Goal: Information Seeking & Learning: Learn about a topic

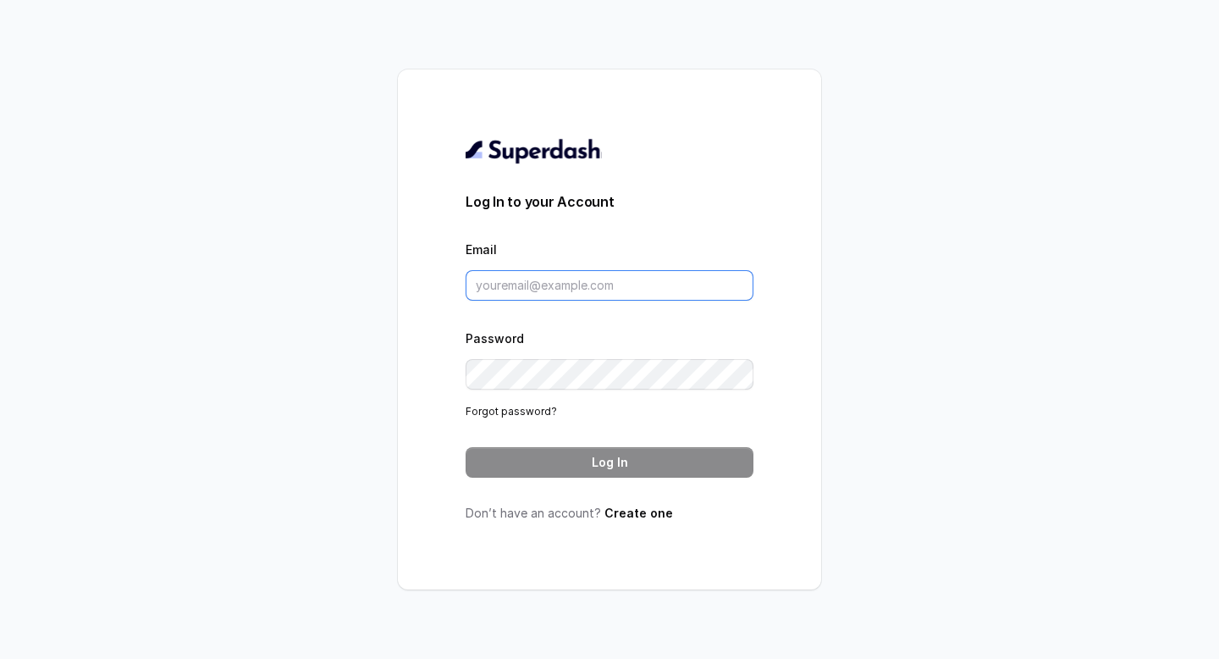
type input "[PERSON_NAME][EMAIL_ADDRESS][PERSON_NAME][DOMAIN_NAME]"
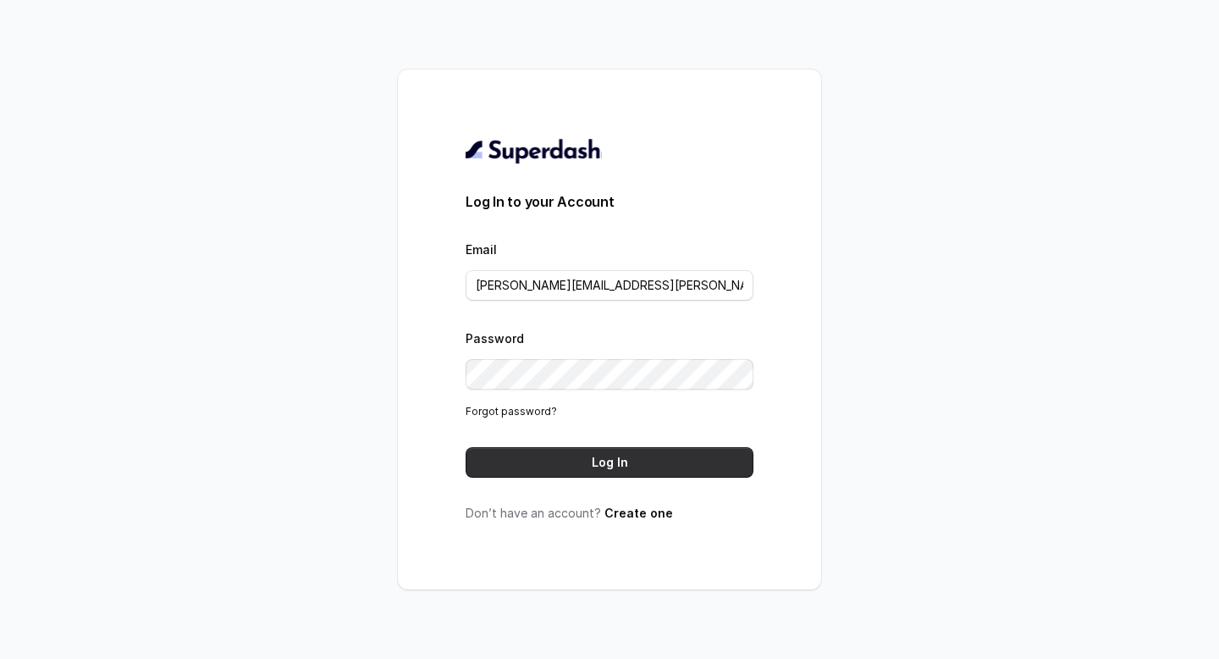
click at [597, 463] on button "Log In" at bounding box center [610, 462] width 288 height 30
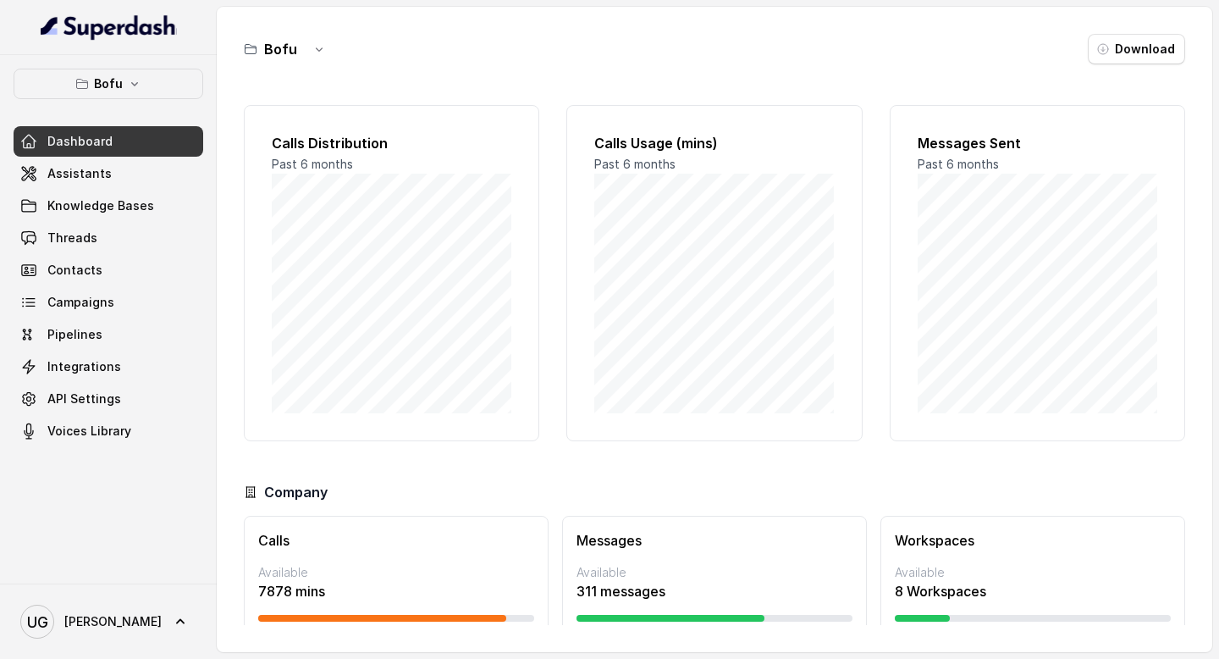
click at [151, 79] on button "Bofu" at bounding box center [109, 84] width 190 height 30
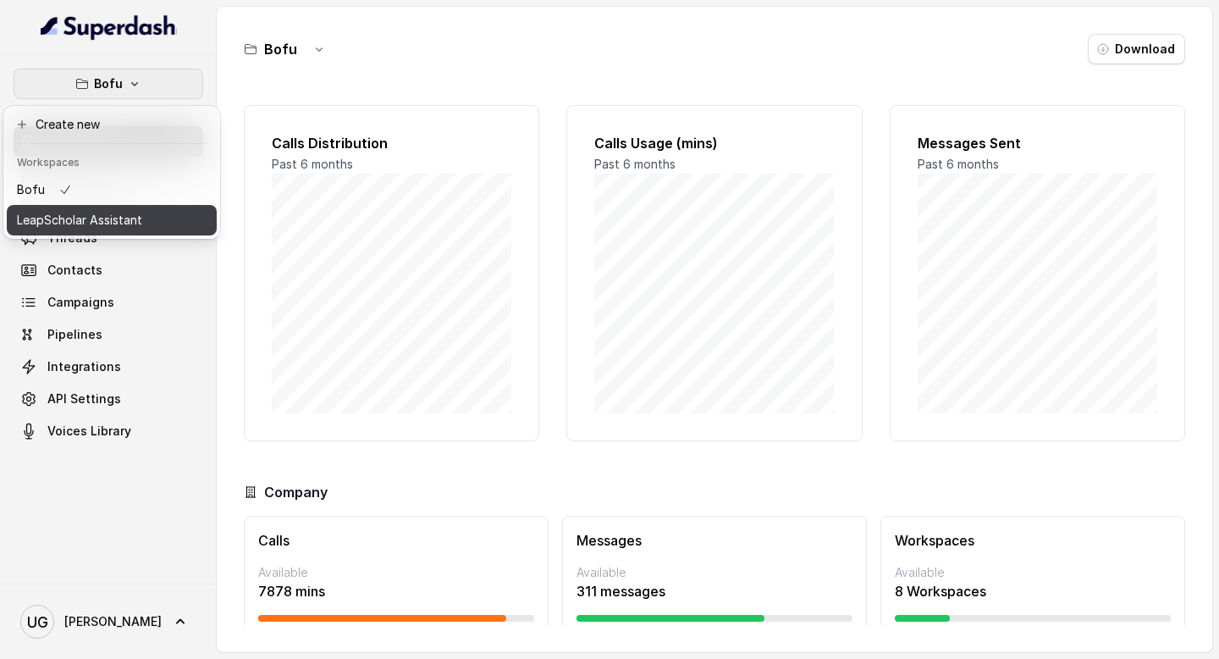
click at [129, 210] on p "LeapScholar Assistant" at bounding box center [79, 220] width 125 height 20
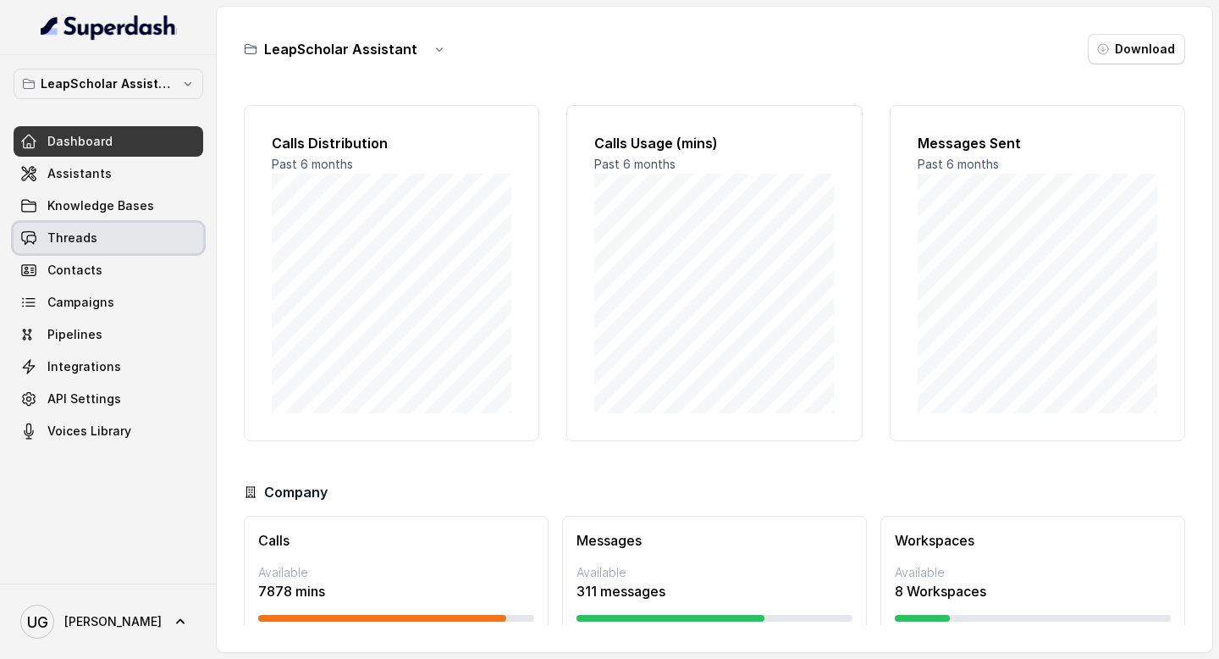
click at [122, 250] on link "Threads" at bounding box center [109, 238] width 190 height 30
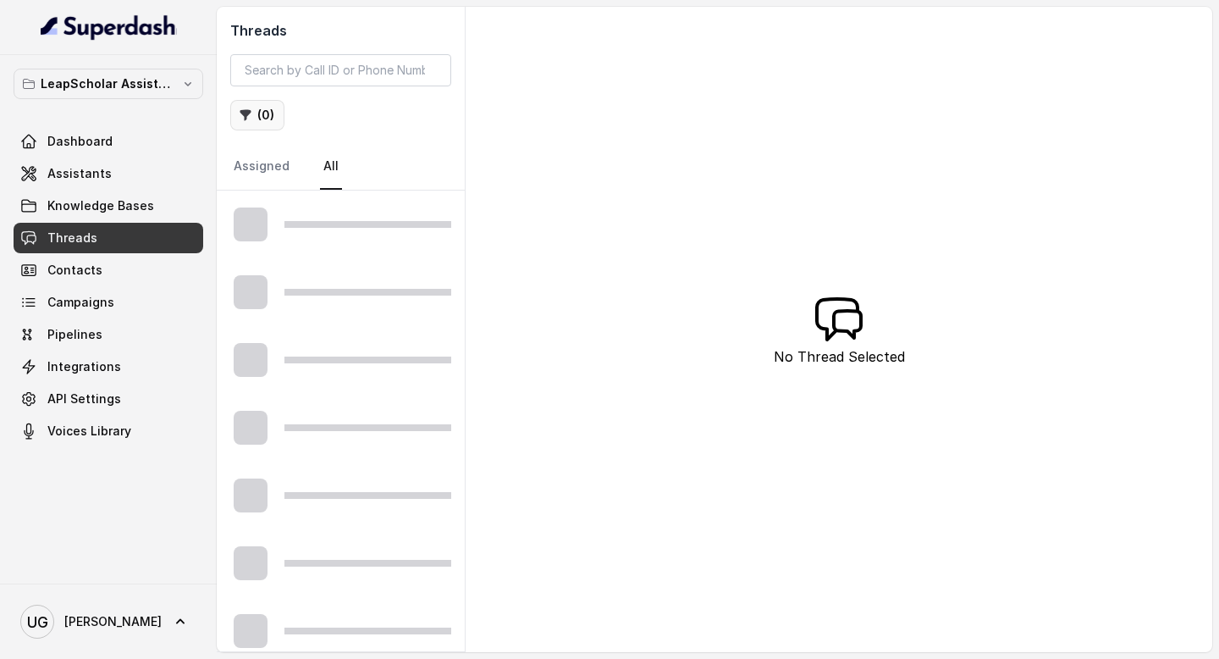
click at [247, 121] on icon "button" at bounding box center [246, 115] width 14 height 14
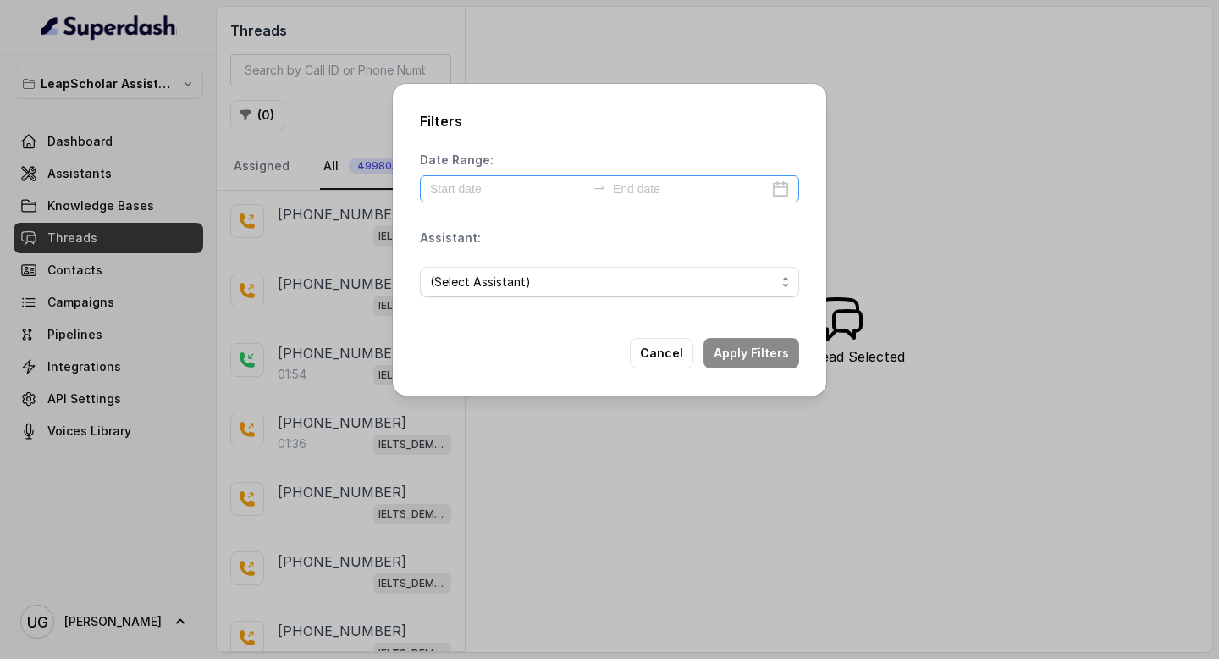
click at [467, 177] on div at bounding box center [609, 188] width 379 height 27
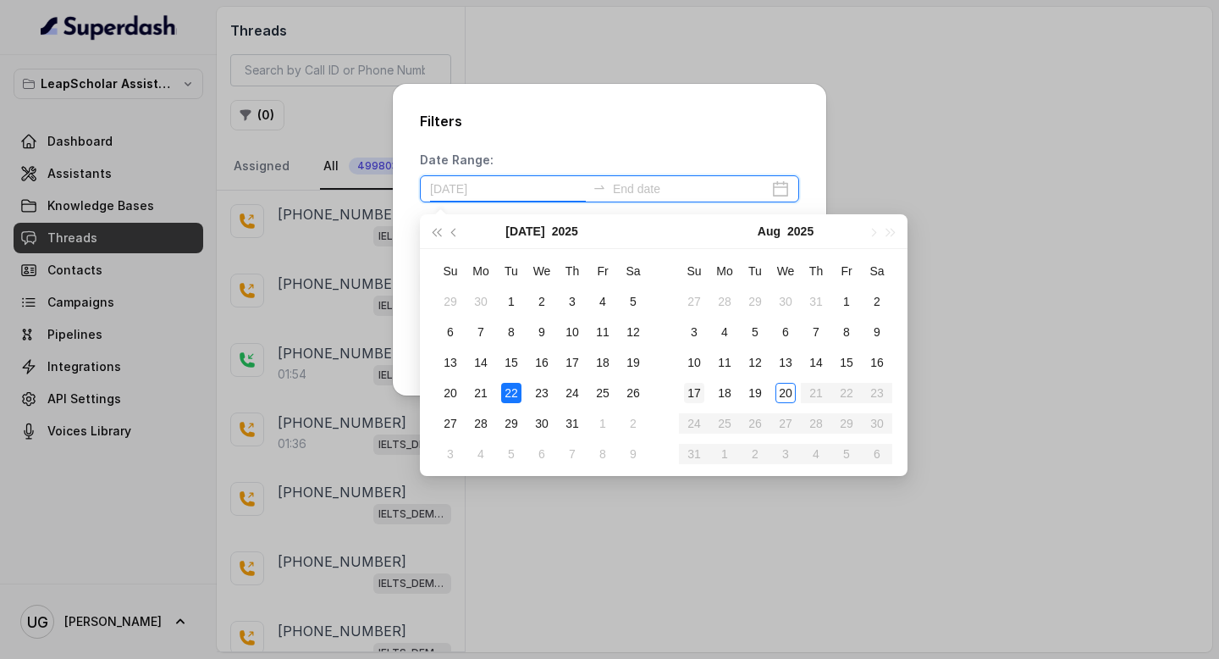
type input "[DATE]"
click at [780, 395] on div "20" at bounding box center [785, 393] width 20 height 20
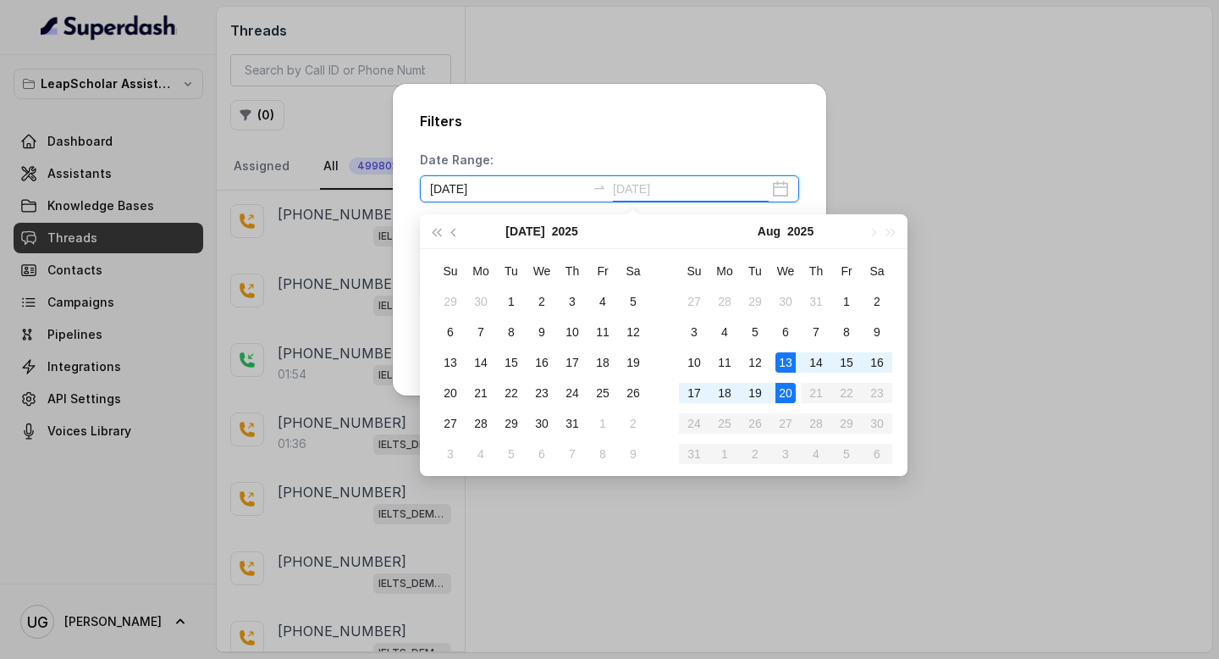
type input "[DATE]"
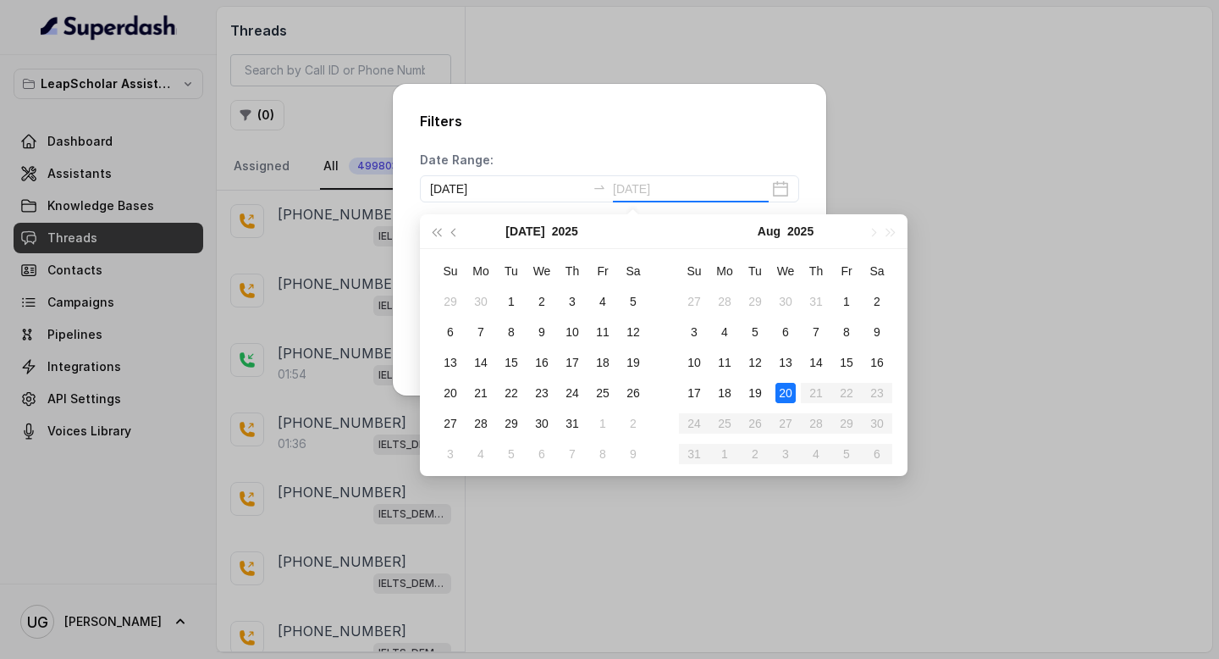
click at [786, 395] on div "20" at bounding box center [785, 393] width 20 height 20
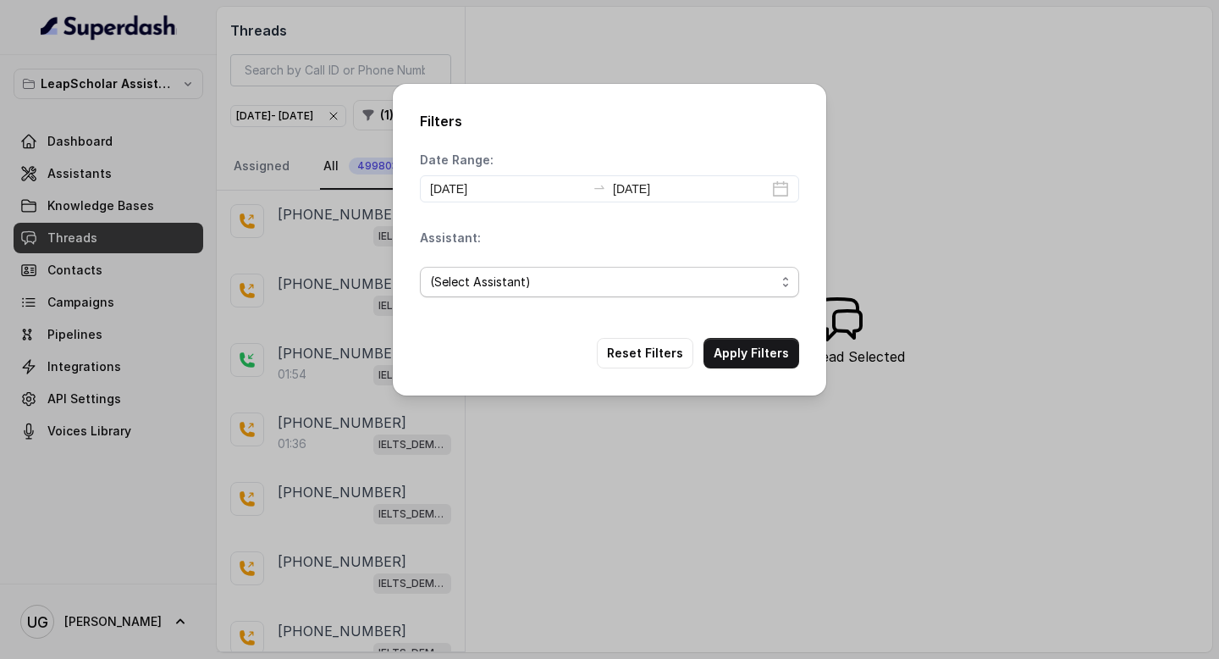
click at [599, 290] on span "(Select Assistant)" at bounding box center [602, 282] width 345 height 20
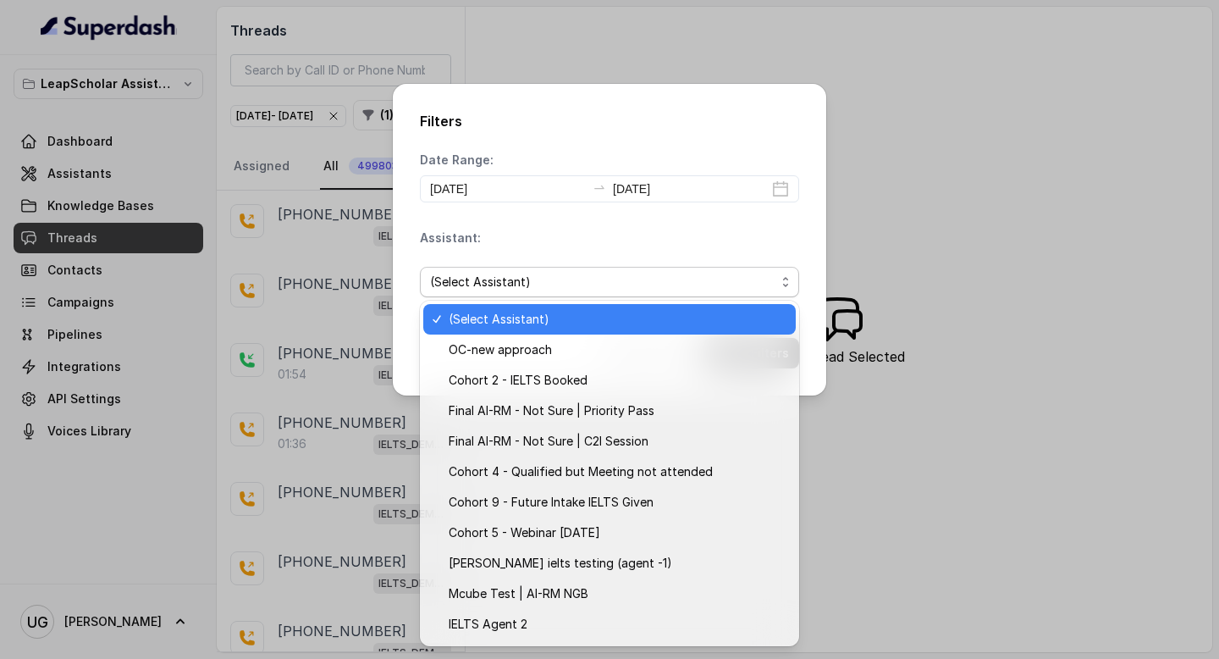
click at [643, 248] on div "Assistant: (Select Assistant)" at bounding box center [609, 269] width 379 height 81
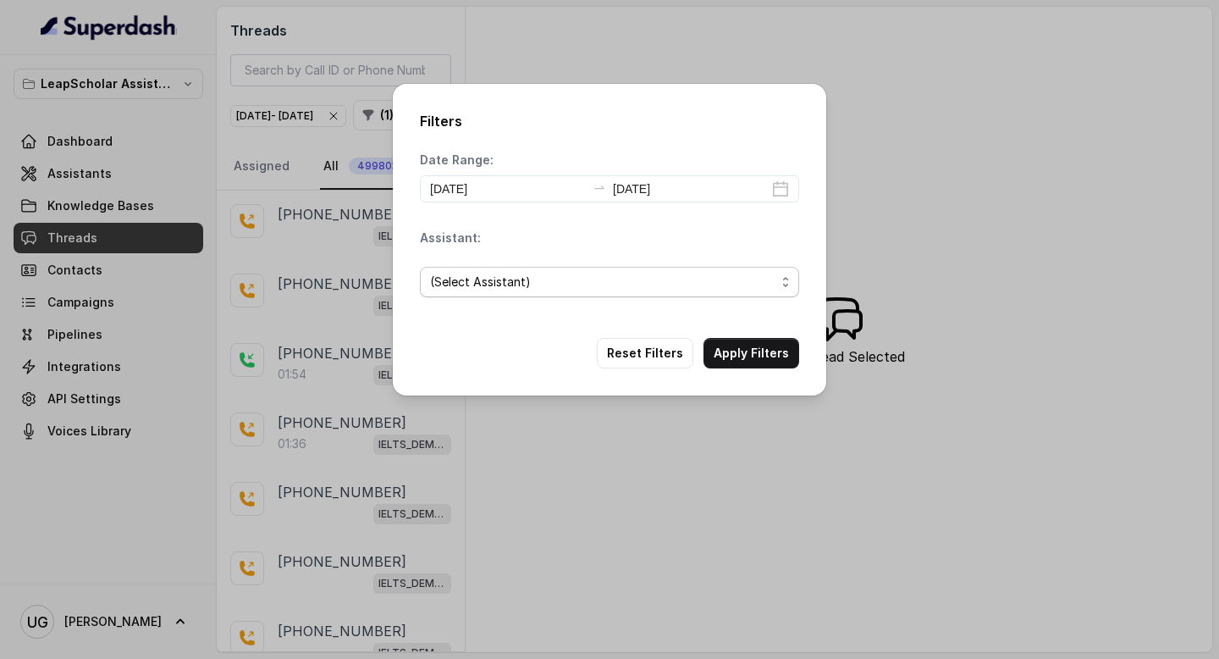
click at [588, 295] on span "(Select Assistant)" at bounding box center [609, 282] width 379 height 30
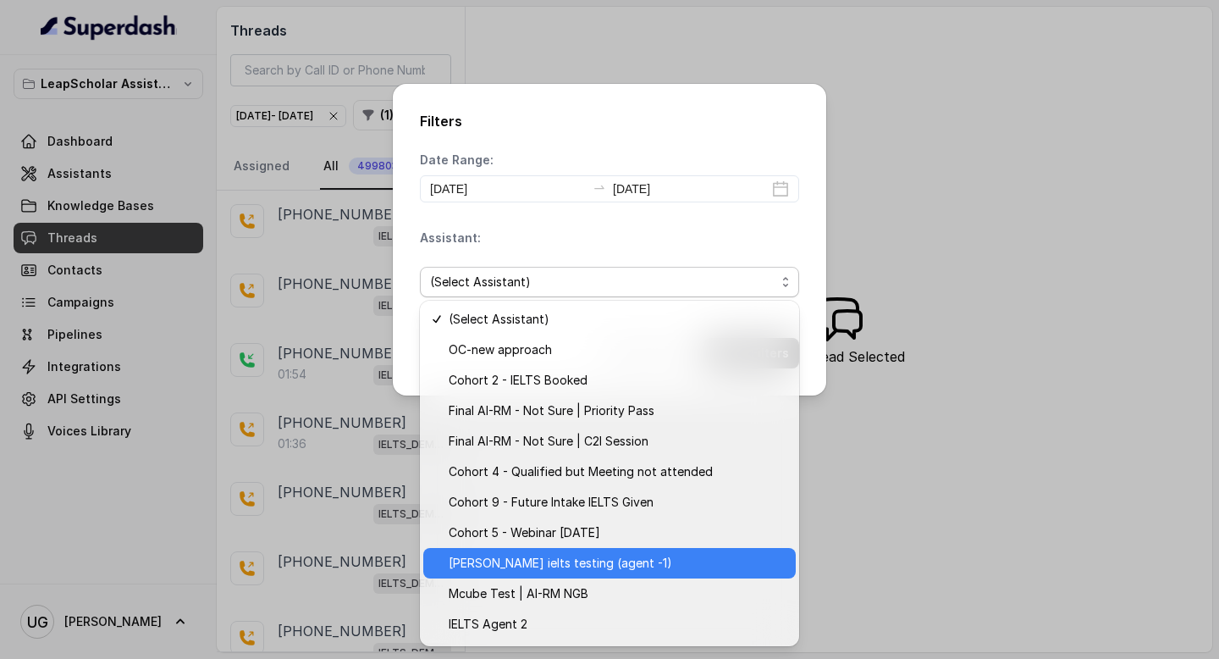
scroll to position [31, 0]
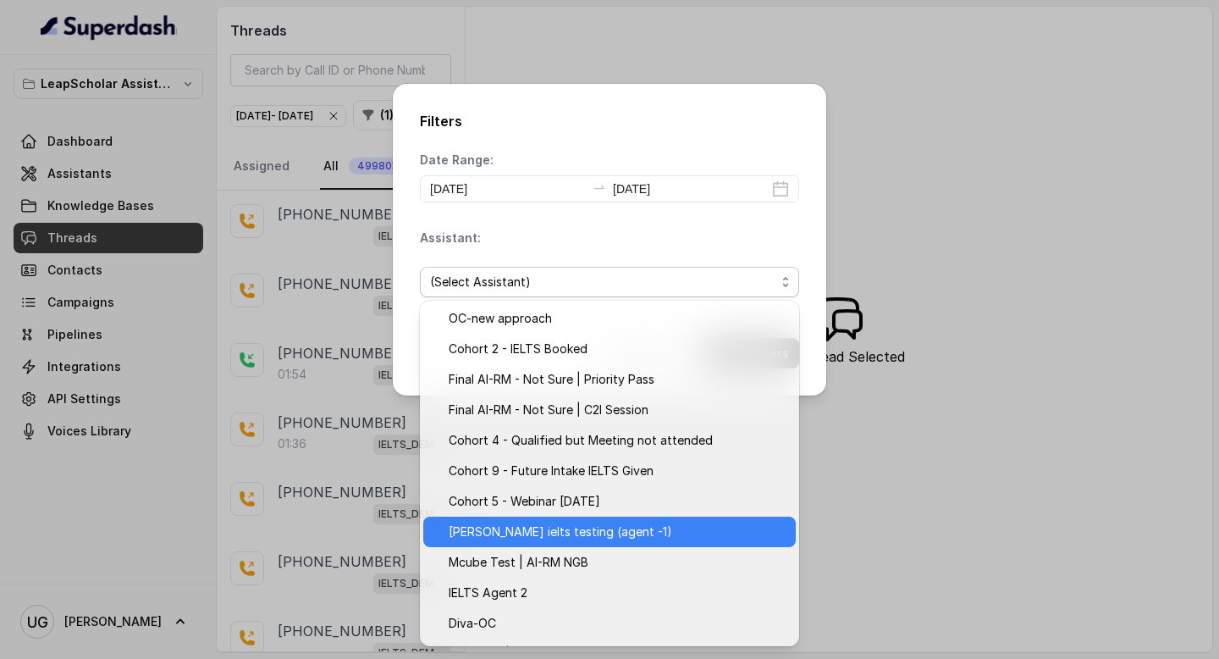
click at [599, 533] on span "[PERSON_NAME] ielts testing (agent -1)" at bounding box center [617, 532] width 337 height 20
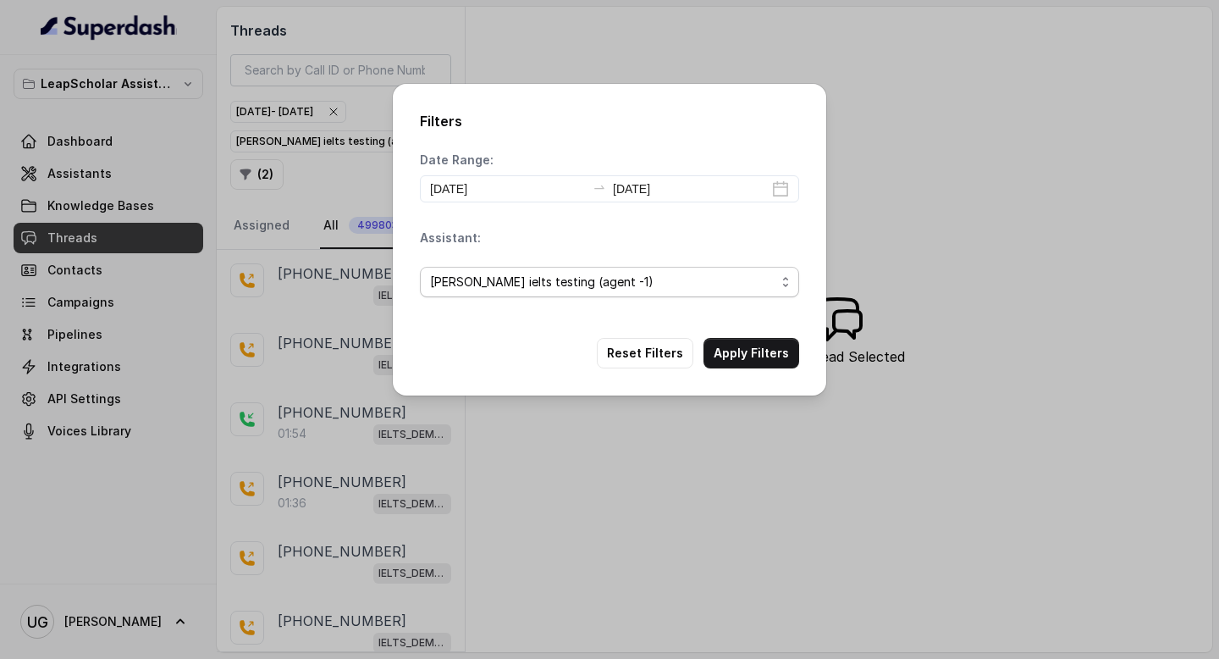
click at [588, 279] on span "[PERSON_NAME] ielts testing (agent -1)" at bounding box center [602, 282] width 345 height 20
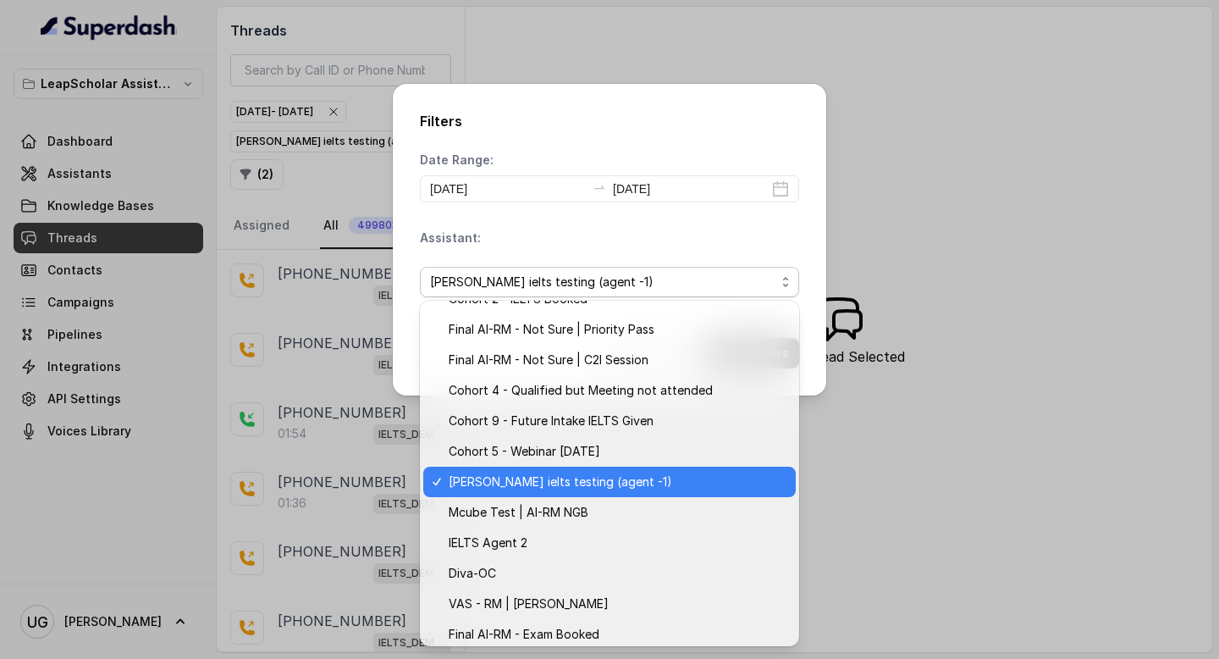
scroll to position [108, 0]
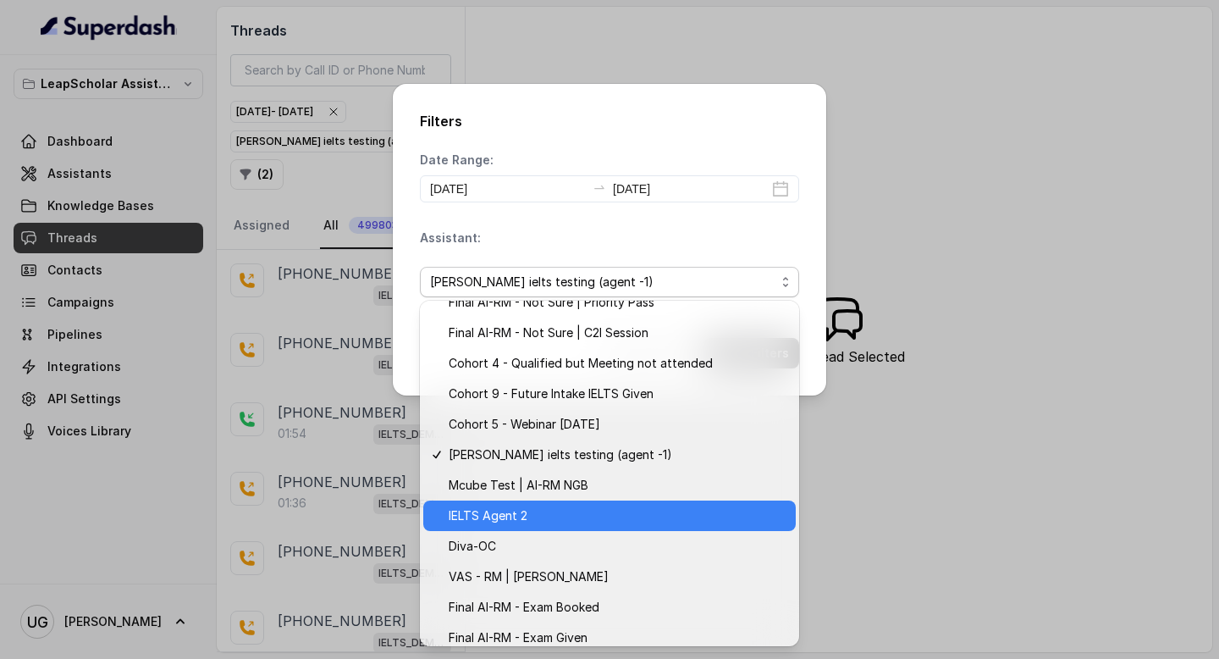
click at [560, 513] on span "IELTS Agent 2" at bounding box center [617, 515] width 337 height 20
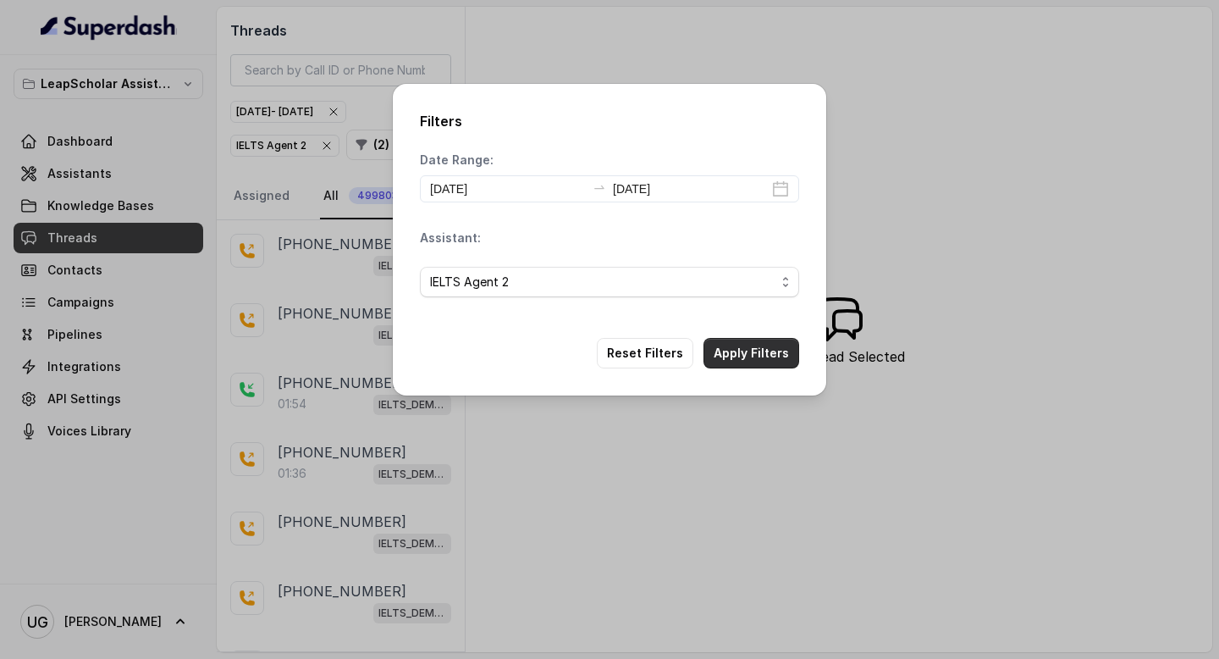
click at [752, 350] on button "Apply Filters" at bounding box center [752, 353] width 96 height 30
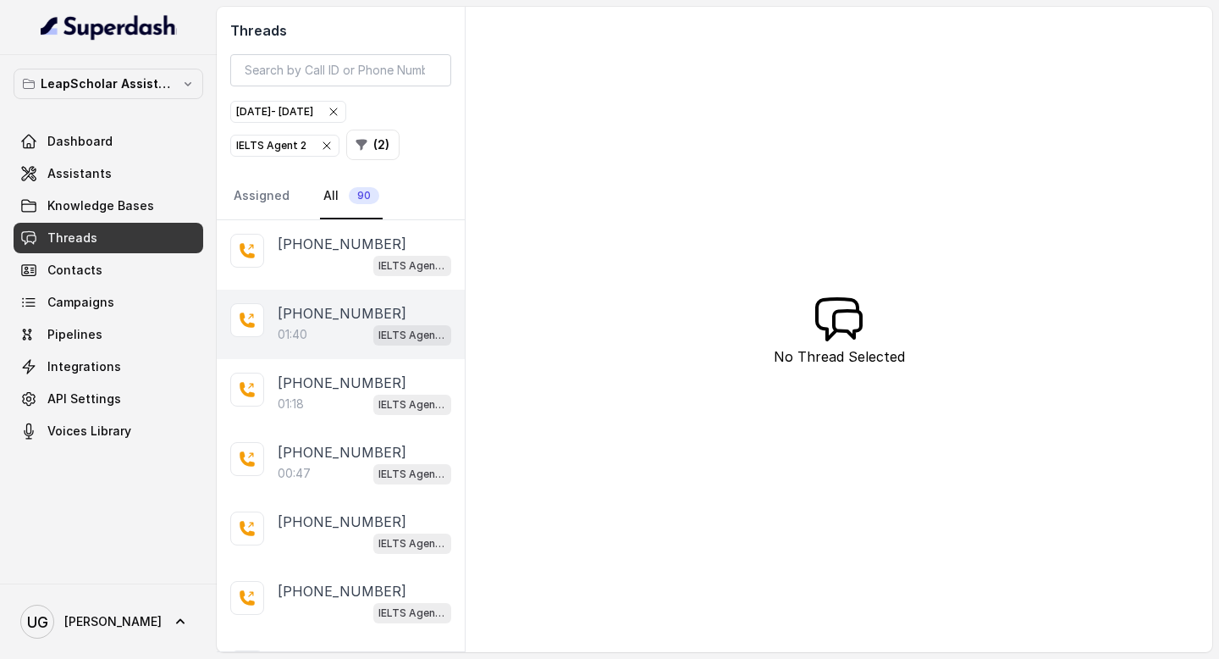
click at [334, 332] on div "01:40 IELTS Agent 2" at bounding box center [365, 334] width 174 height 22
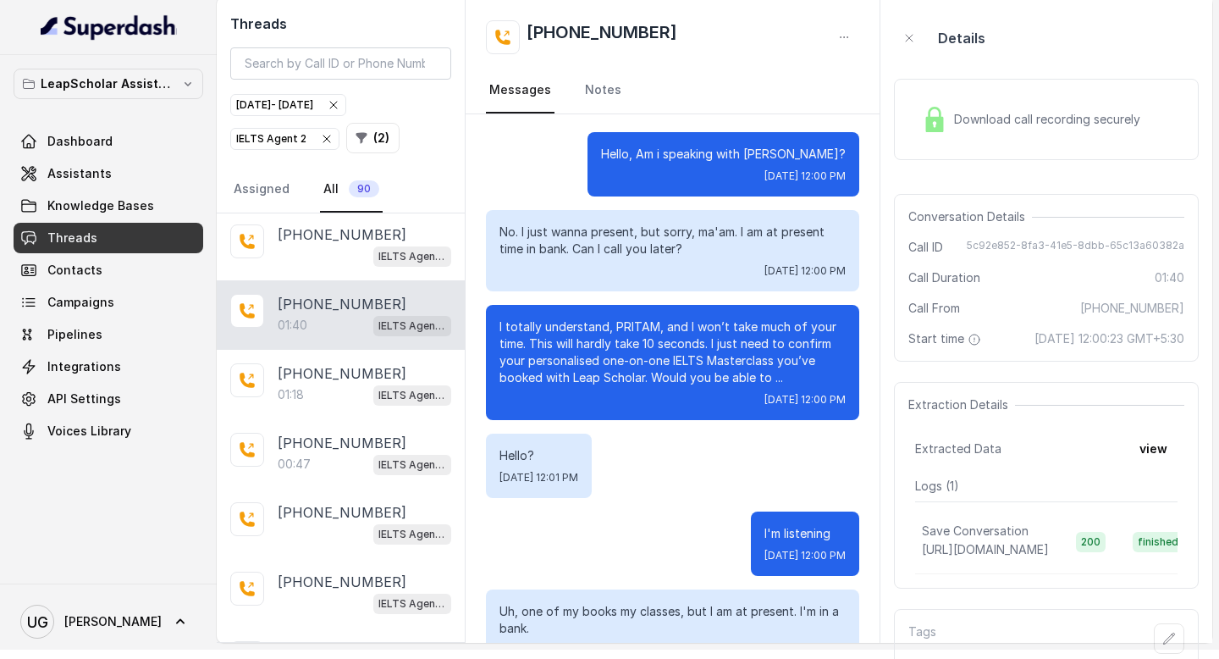
click at [1048, 122] on span "Download call recording securely" at bounding box center [1050, 119] width 193 height 17
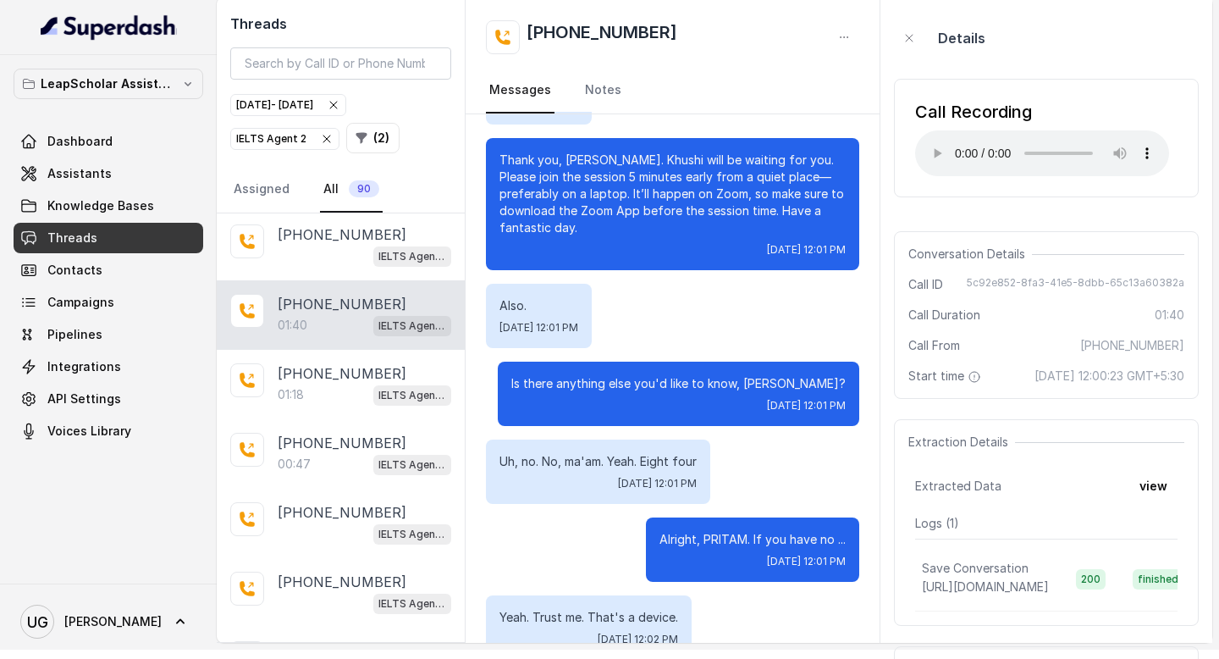
scroll to position [953, 0]
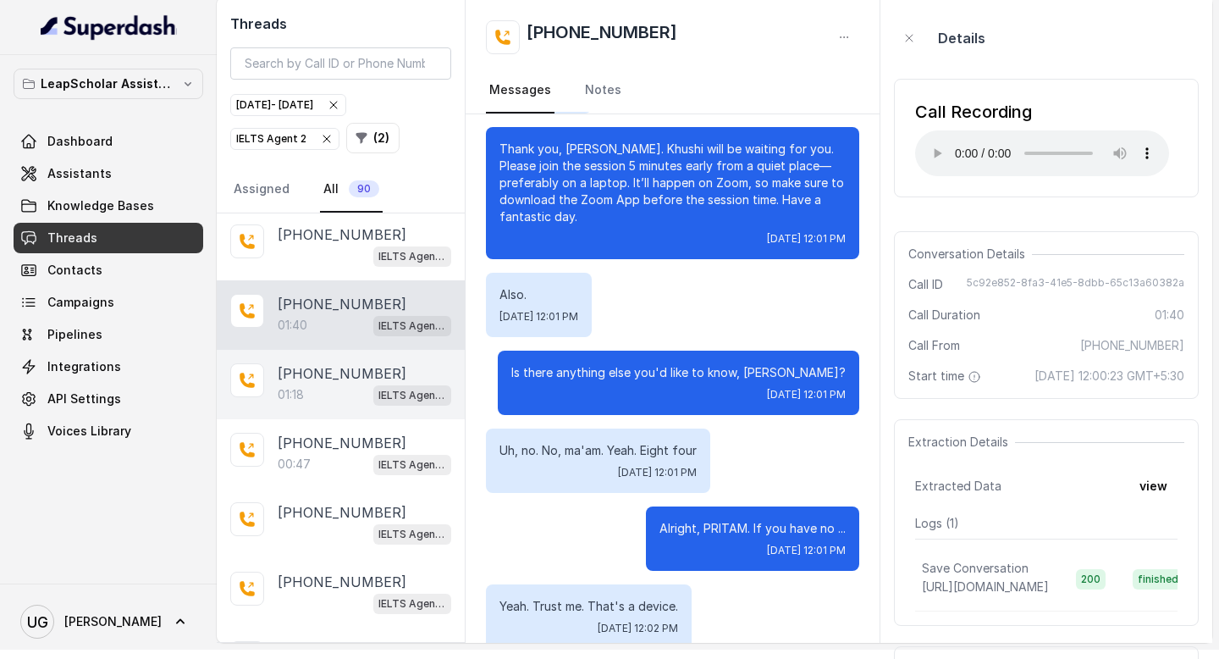
click at [331, 376] on p "[PHONE_NUMBER]" at bounding box center [342, 373] width 129 height 20
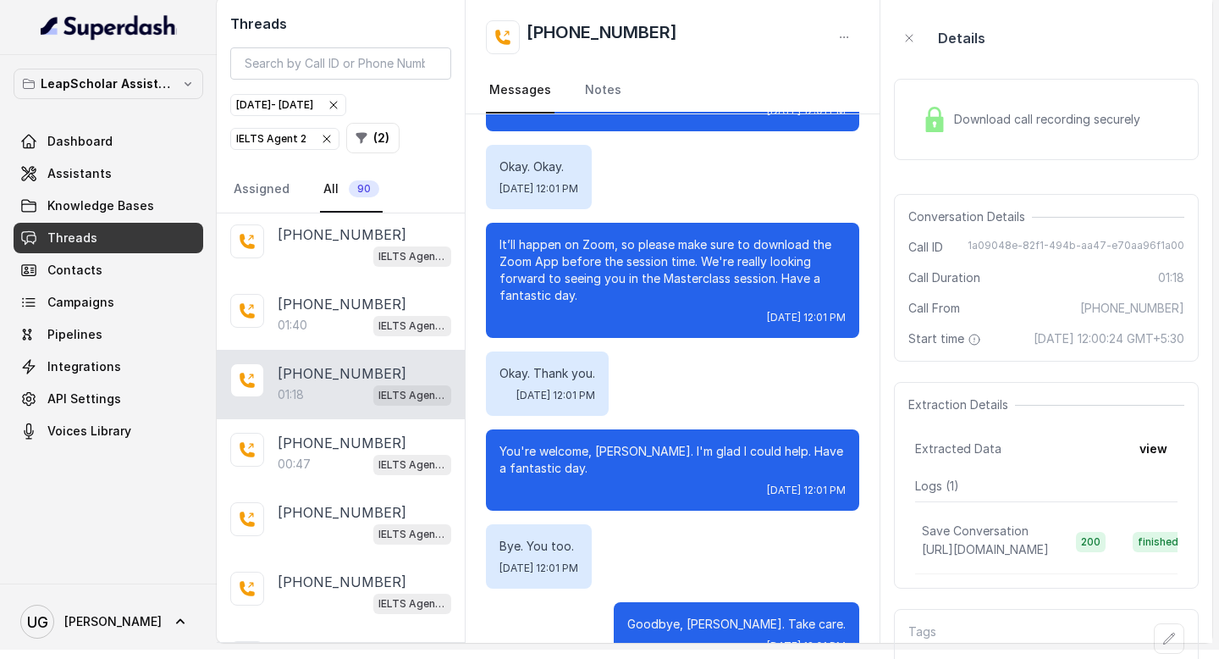
scroll to position [885, 0]
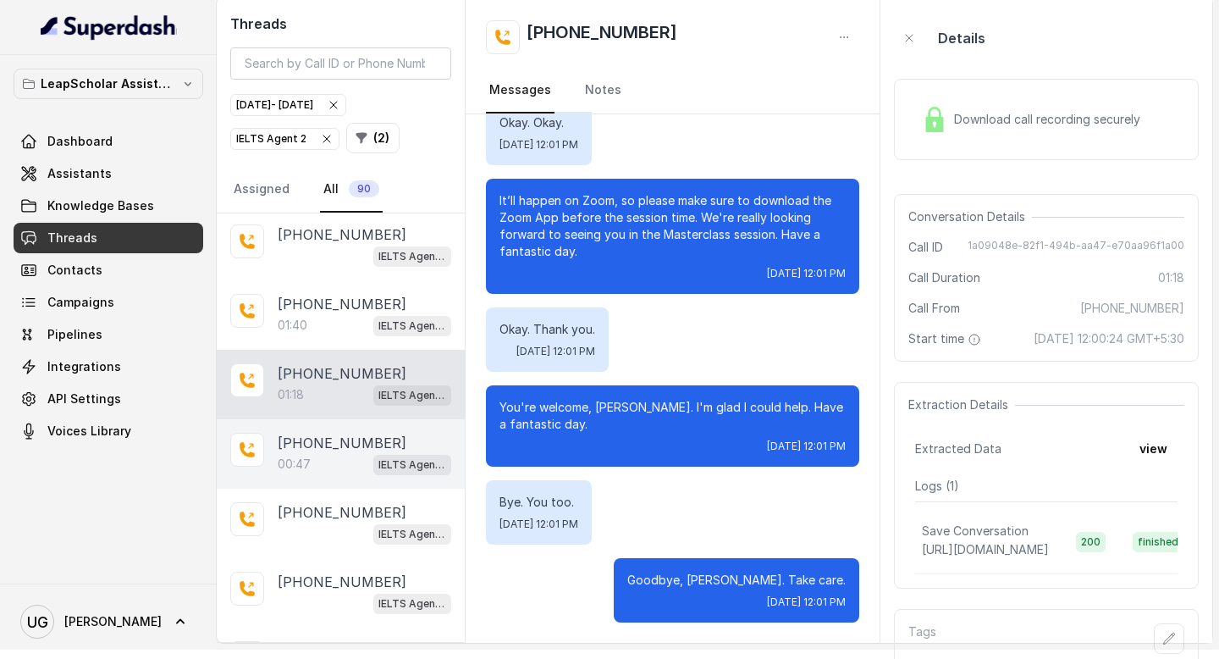
click at [345, 447] on p "[PHONE_NUMBER]" at bounding box center [342, 443] width 129 height 20
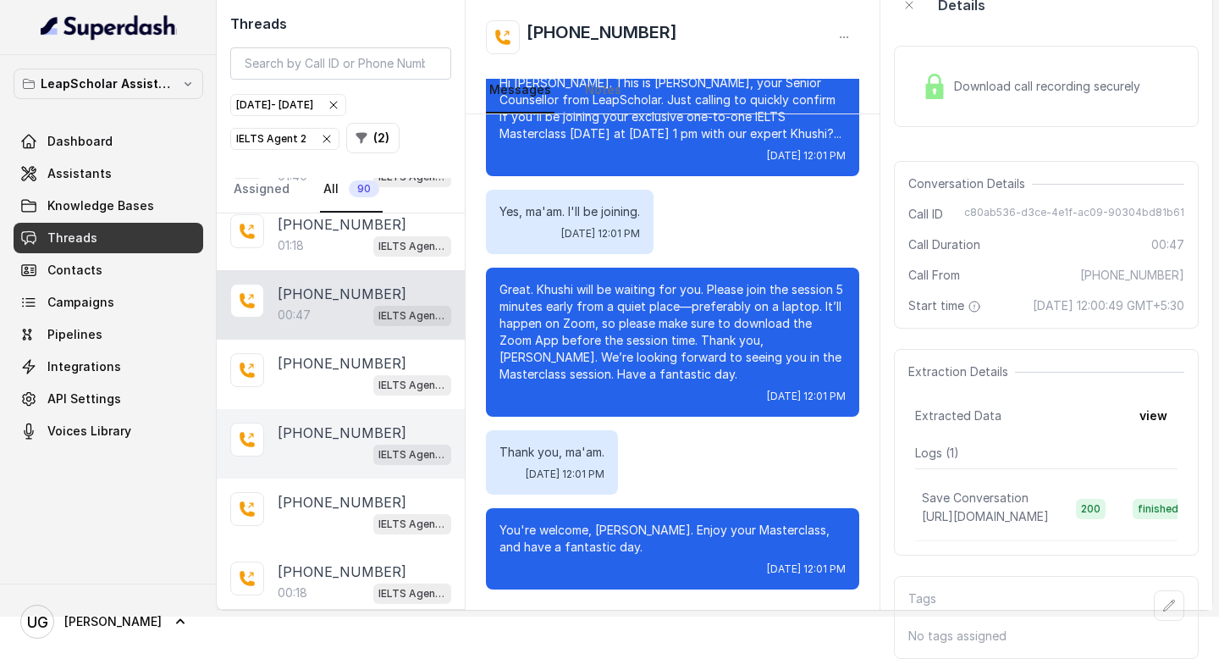
scroll to position [179, 0]
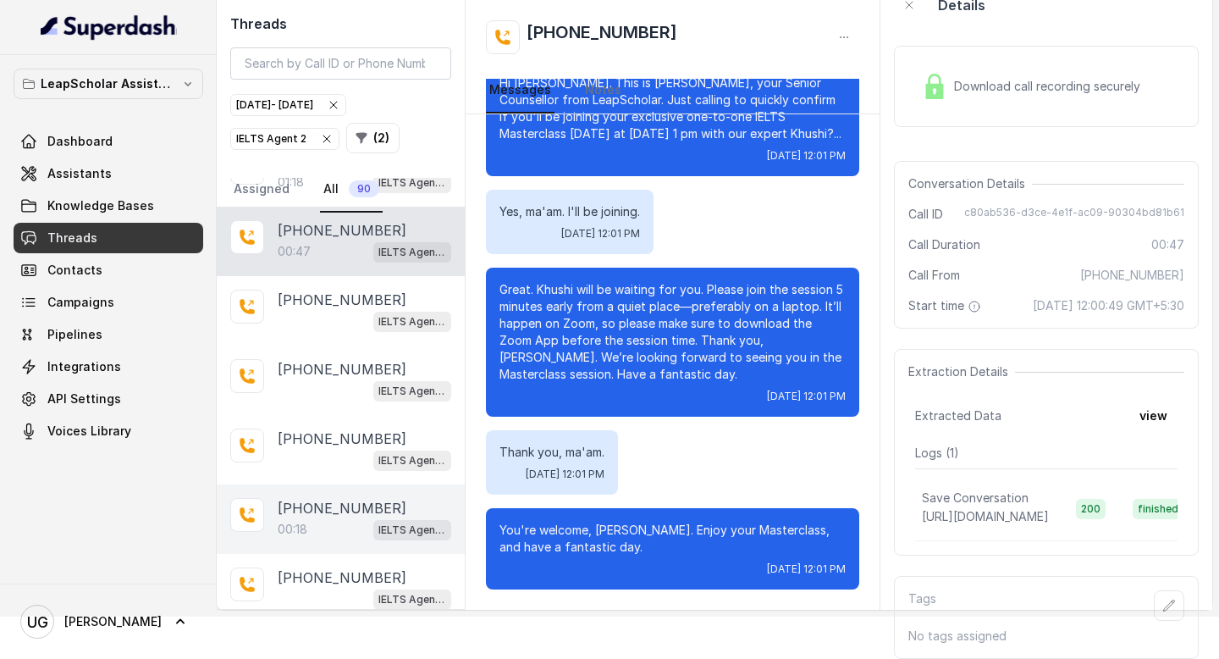
click at [334, 518] on div "00:18 IELTS Agent 2" at bounding box center [365, 529] width 174 height 22
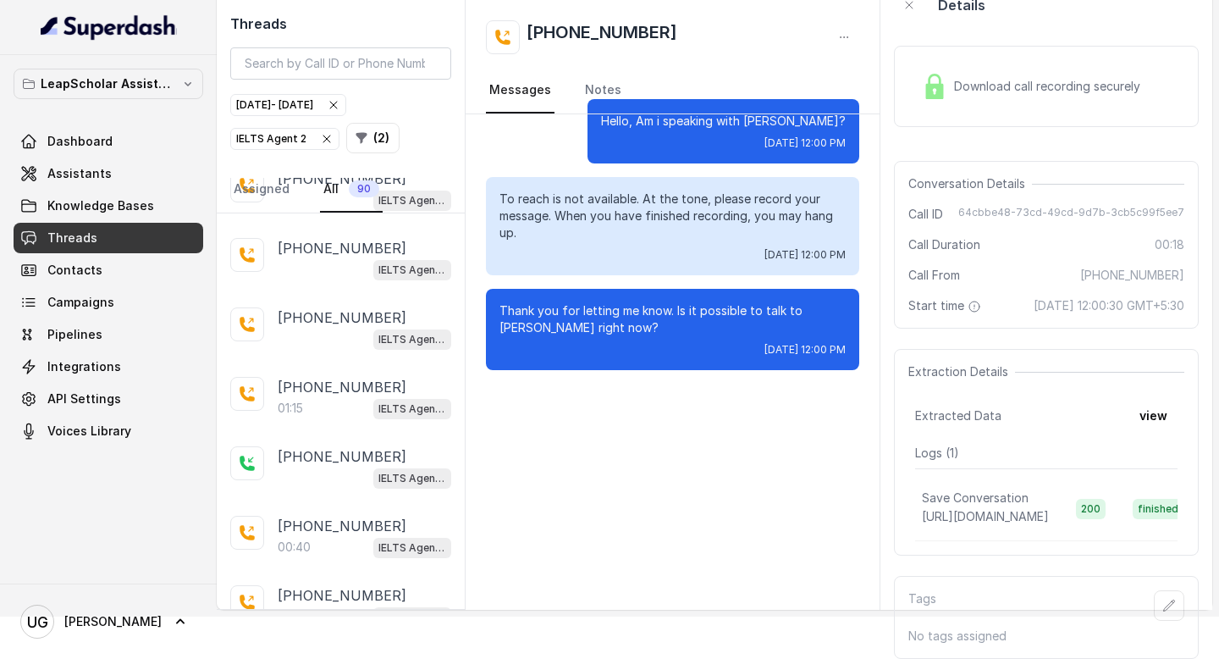
scroll to position [718, 0]
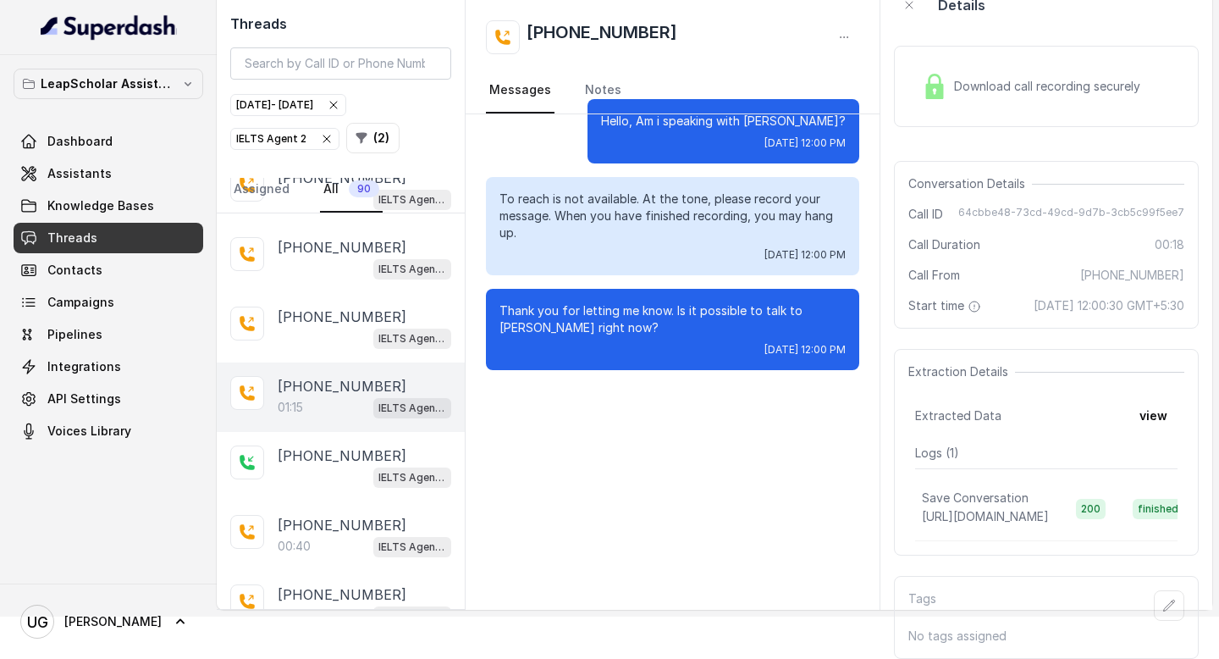
click at [356, 396] on div "01:15 IELTS Agent 2" at bounding box center [365, 407] width 174 height 22
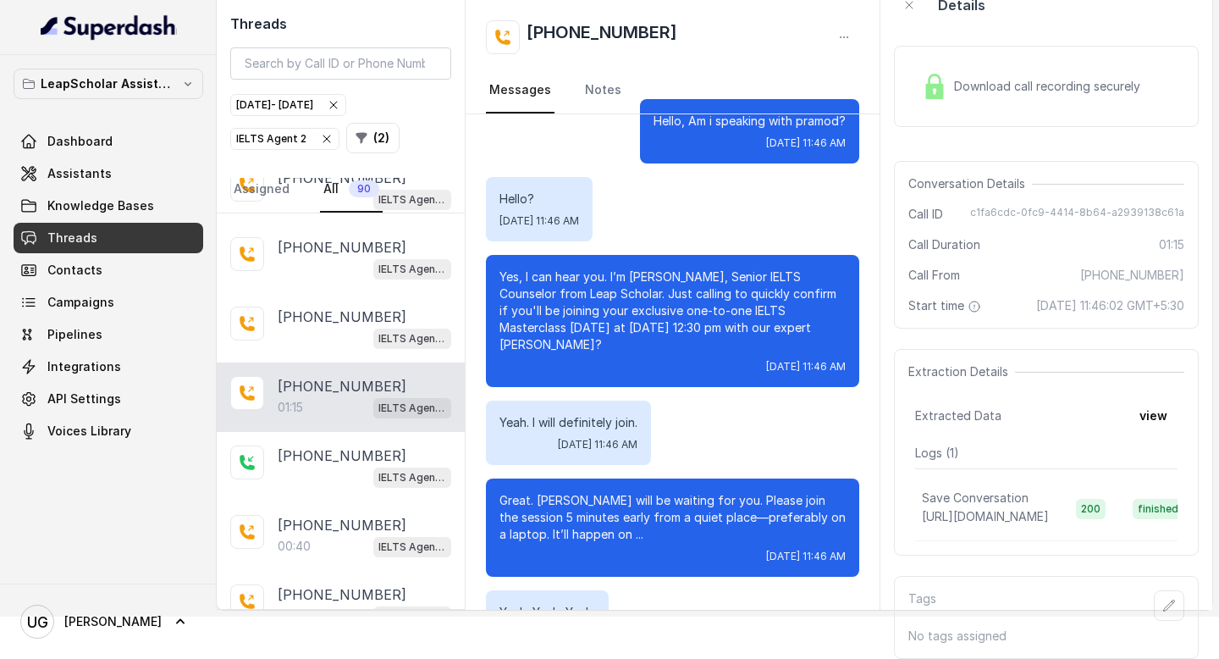
scroll to position [912, 0]
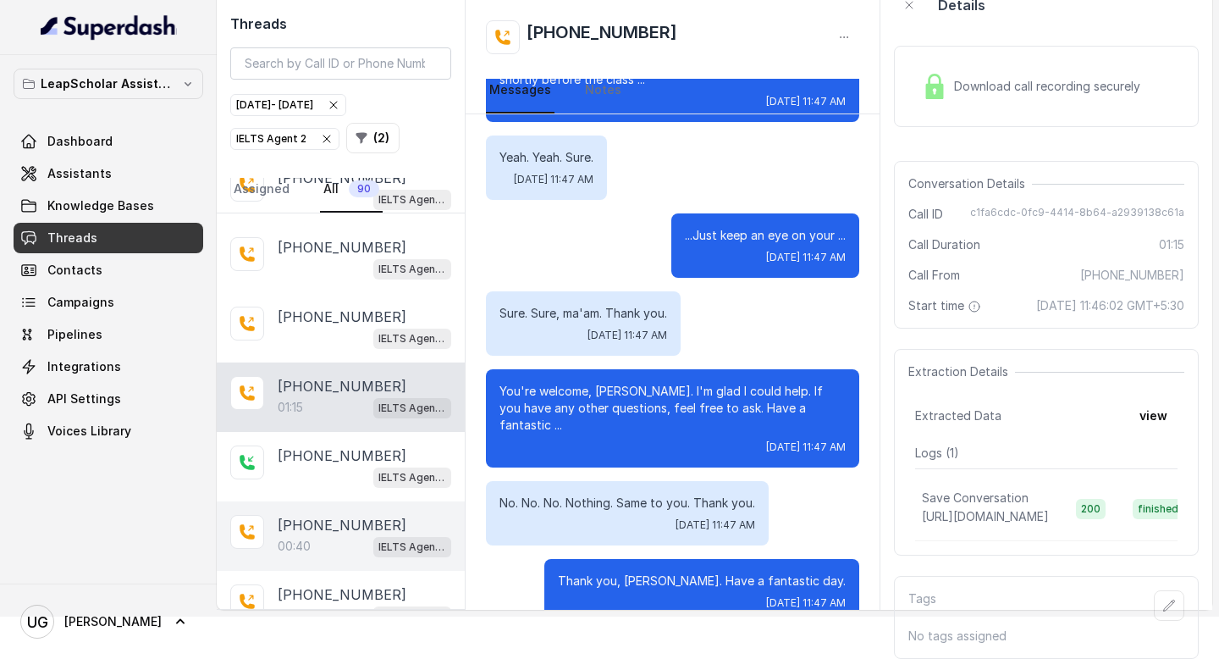
click at [305, 538] on p "00:40" at bounding box center [294, 546] width 33 height 17
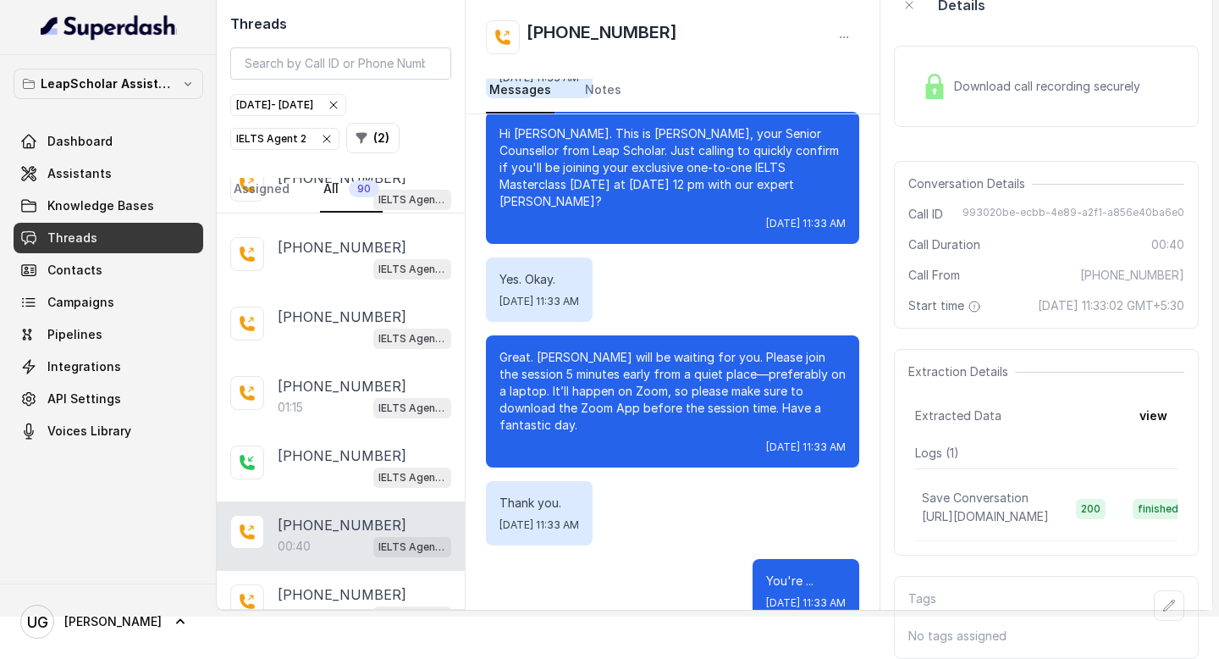
scroll to position [770, 0]
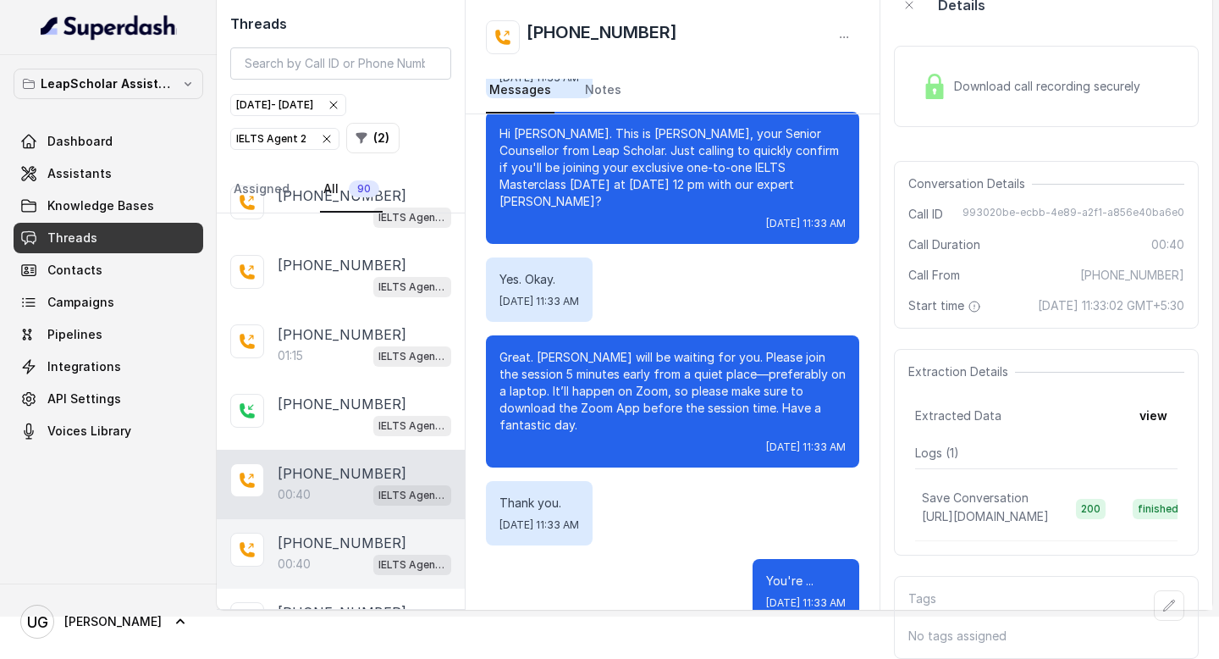
click at [345, 519] on div "[PHONE_NUMBER]:40 IELTS Agent 2" at bounding box center [341, 553] width 248 height 69
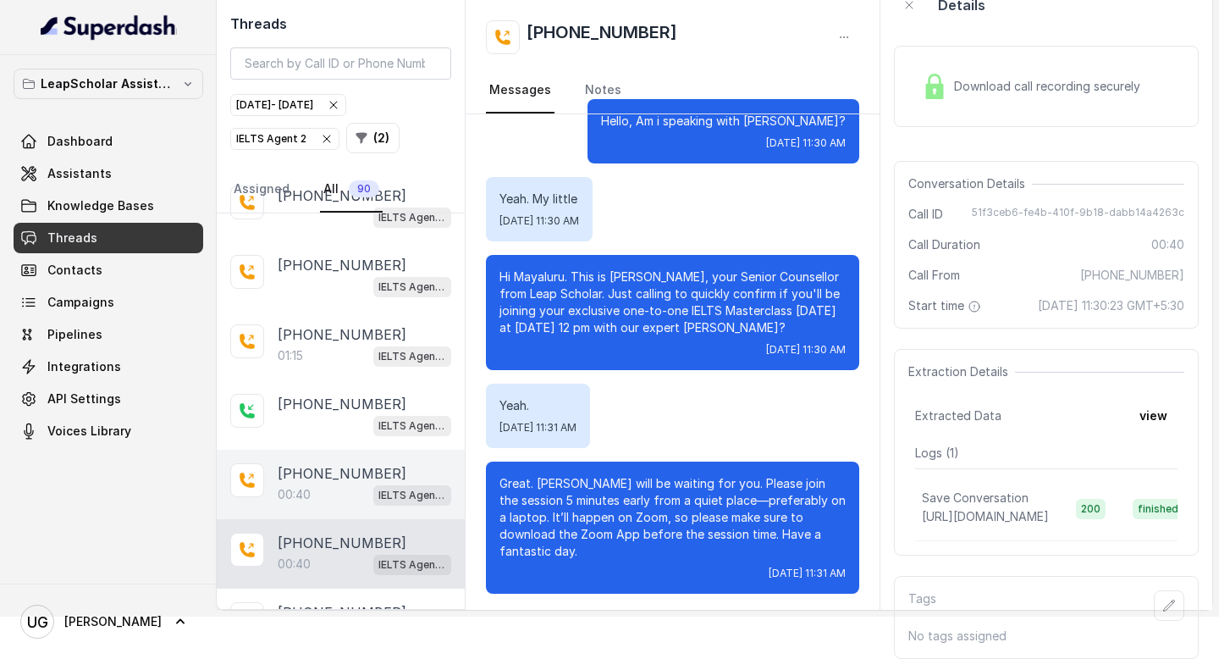
scroll to position [916, 0]
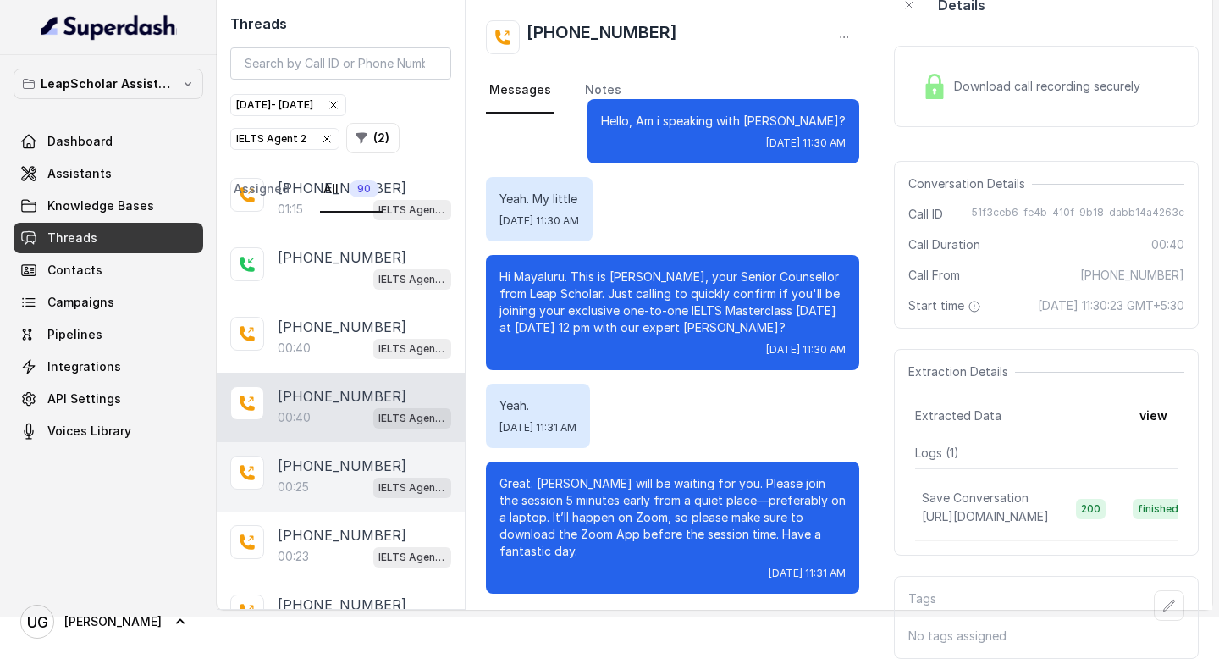
click at [378, 477] on span "IELTS Agent 2" at bounding box center [412, 487] width 78 height 20
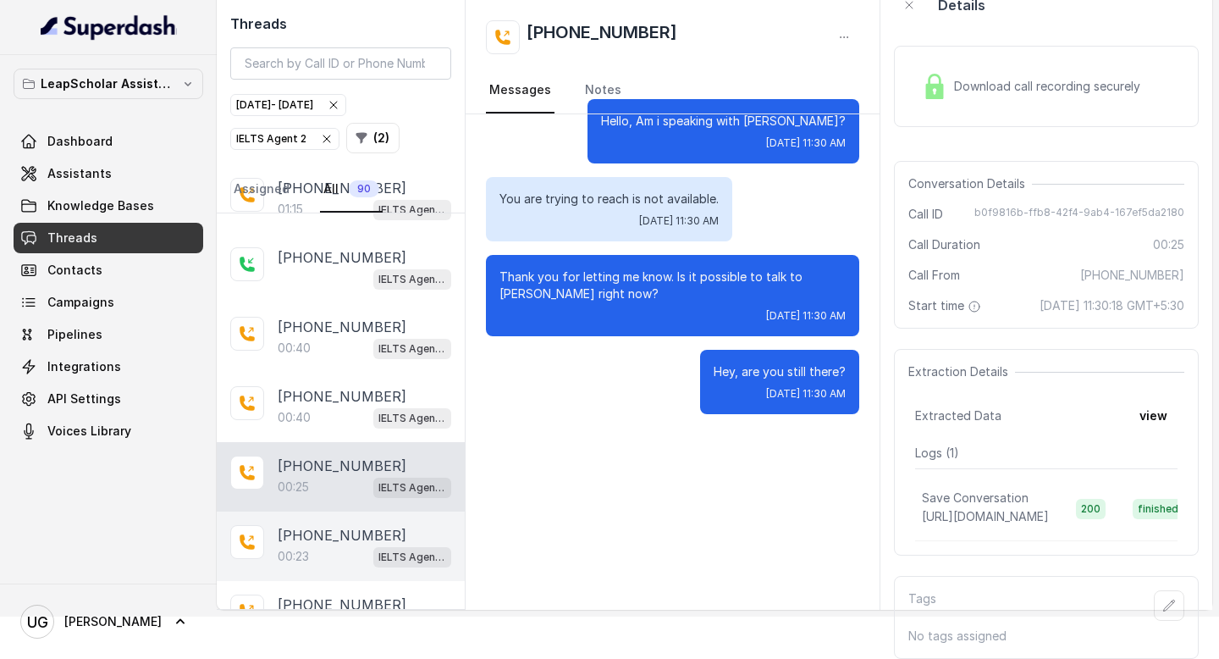
click at [296, 544] on div "[PHONE_NUMBER]:23 IELTS Agent 2" at bounding box center [341, 545] width 248 height 69
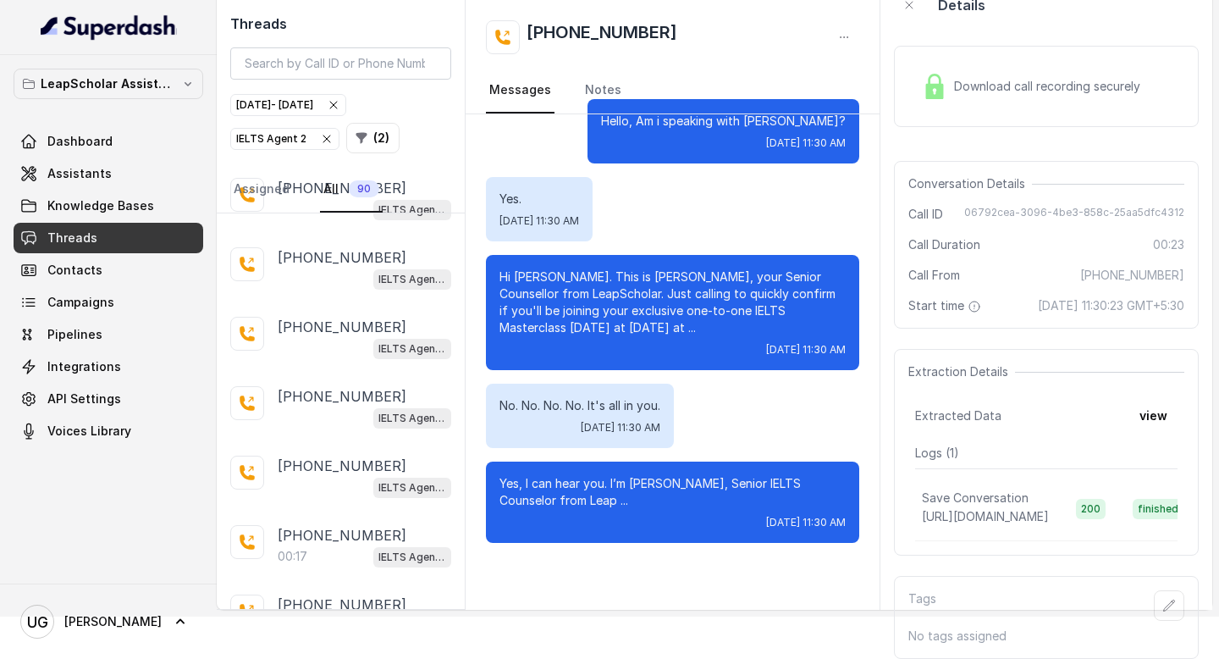
scroll to position [1458, 0]
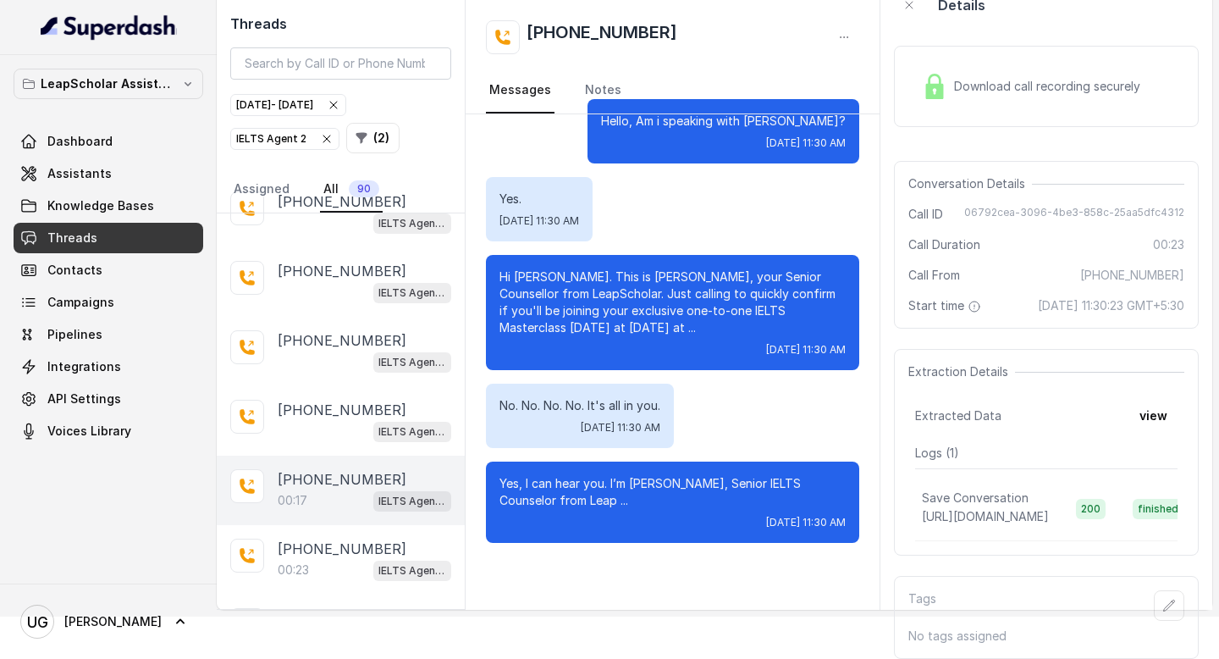
click at [334, 489] on div "00:17 IELTS Agent 2" at bounding box center [365, 500] width 174 height 22
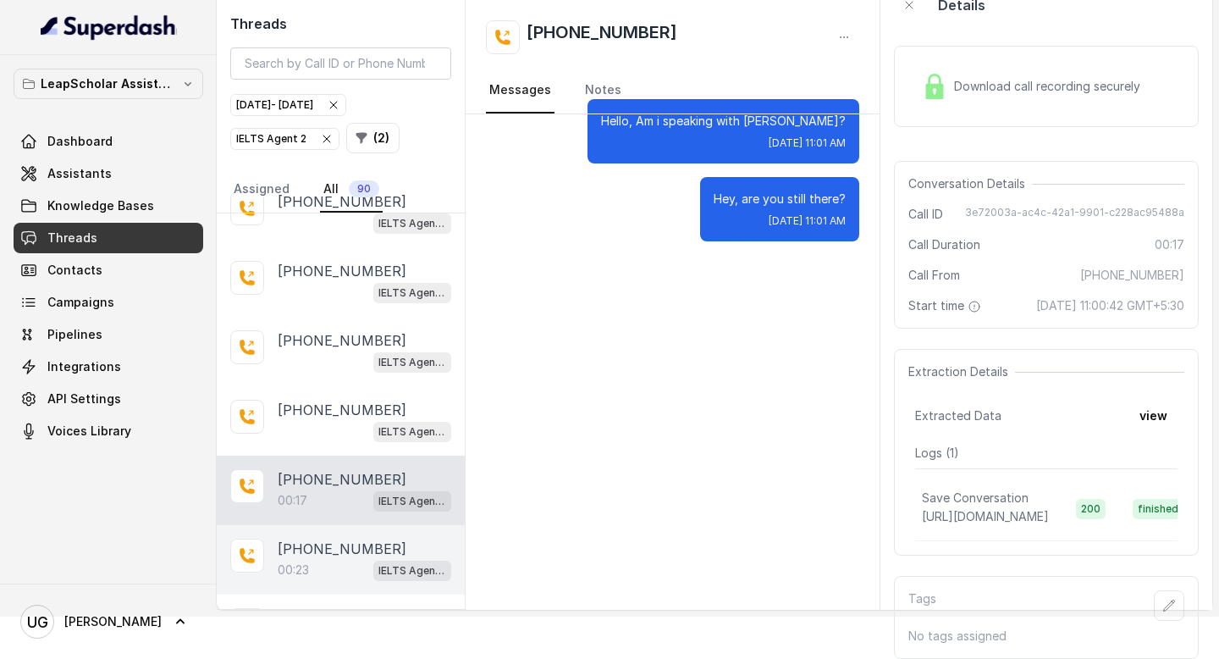
click at [331, 538] on p "[PHONE_NUMBER]" at bounding box center [342, 548] width 129 height 20
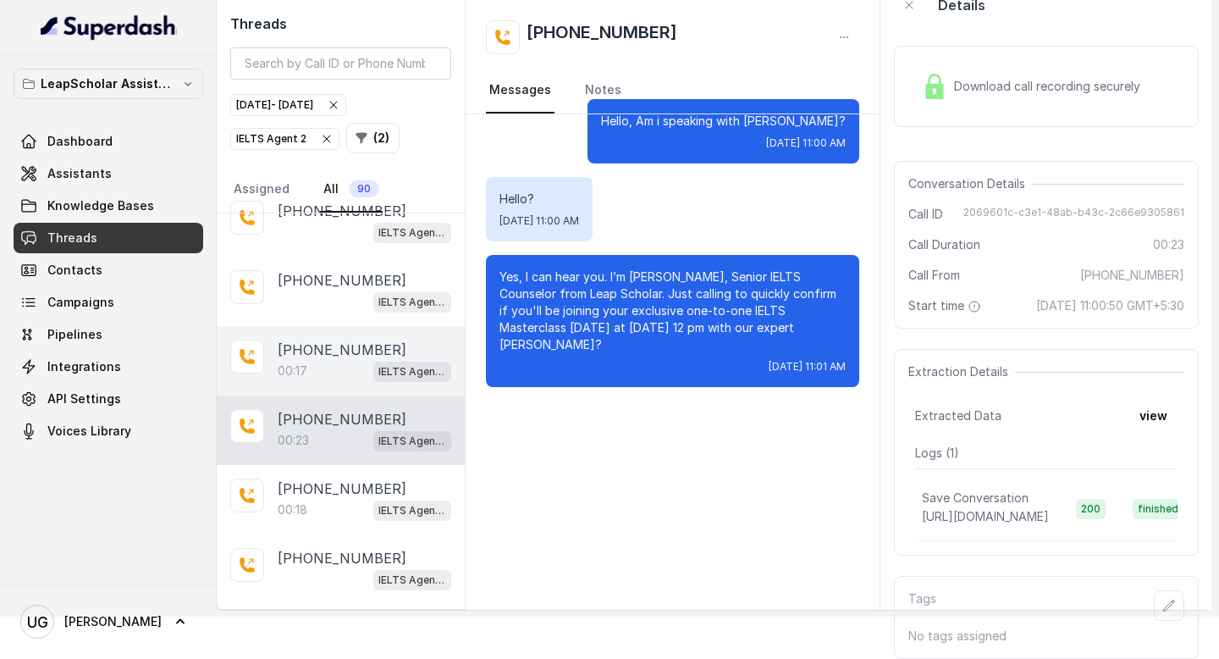
scroll to position [1587, 0]
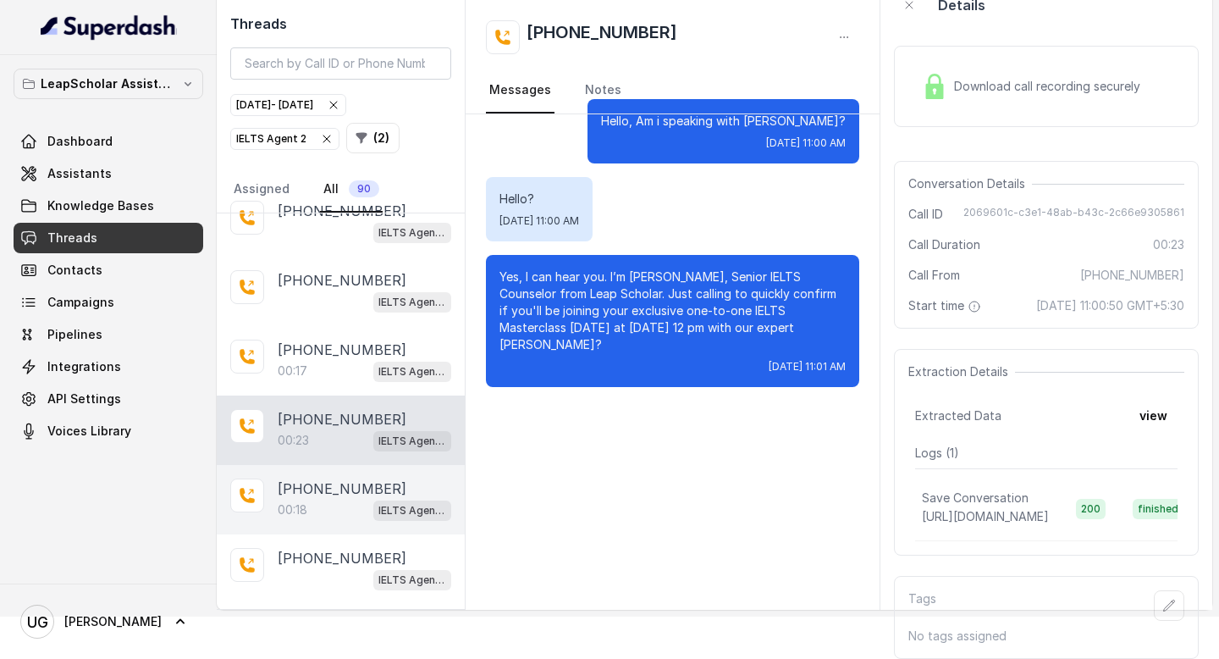
click at [347, 499] on div "00:18 IELTS Agent 2" at bounding box center [365, 510] width 174 height 22
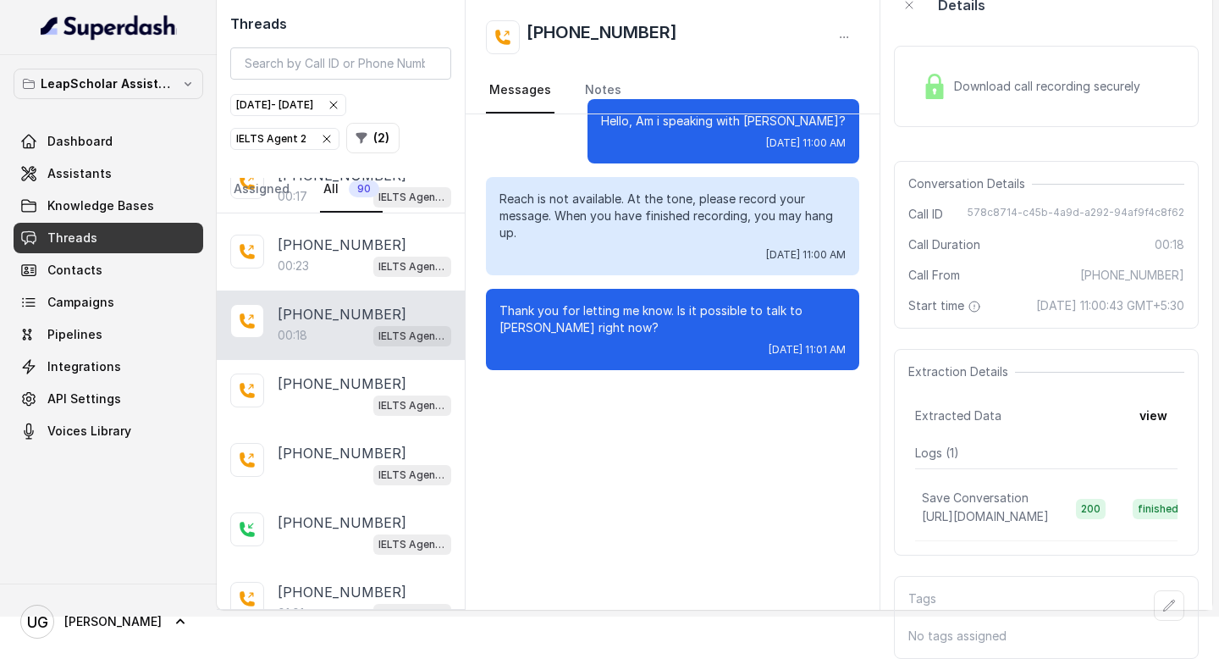
scroll to position [1896, 0]
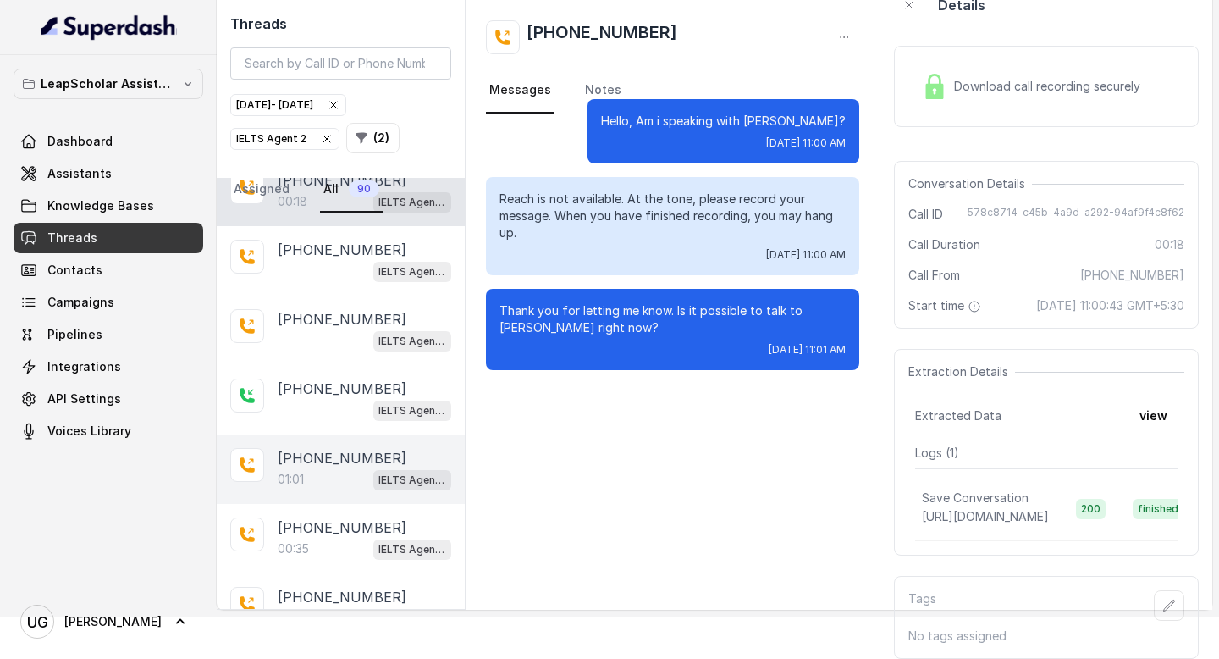
click at [340, 468] on div "01:01 IELTS Agent 2" at bounding box center [365, 479] width 174 height 22
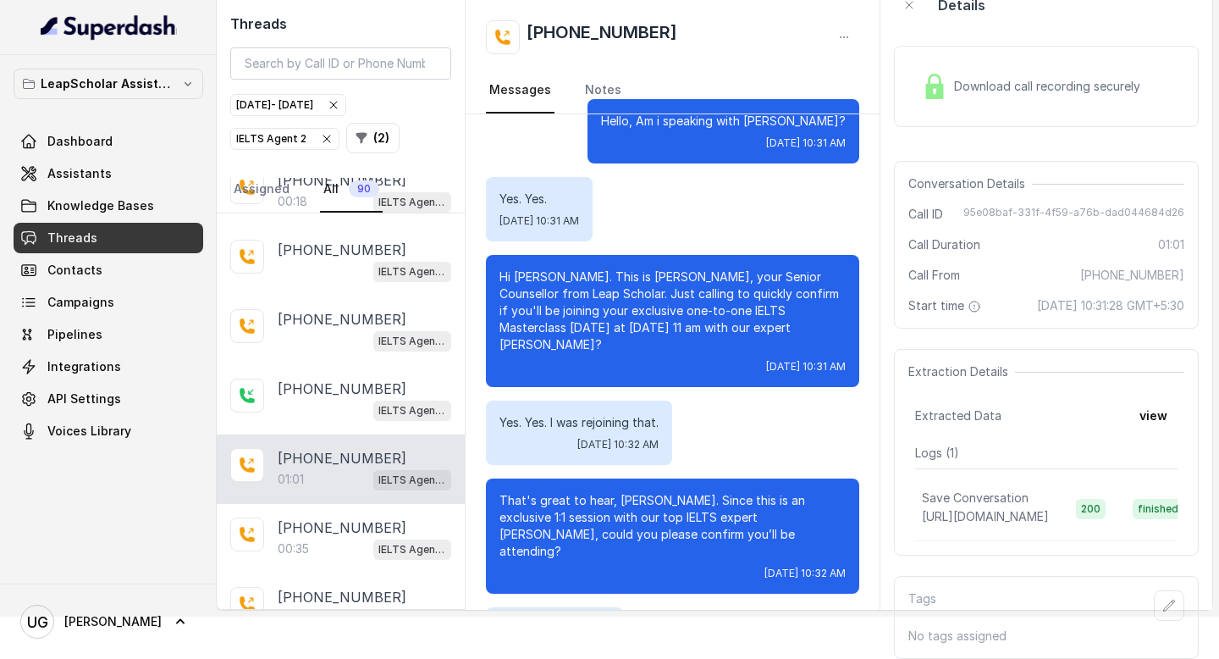
scroll to position [367, 0]
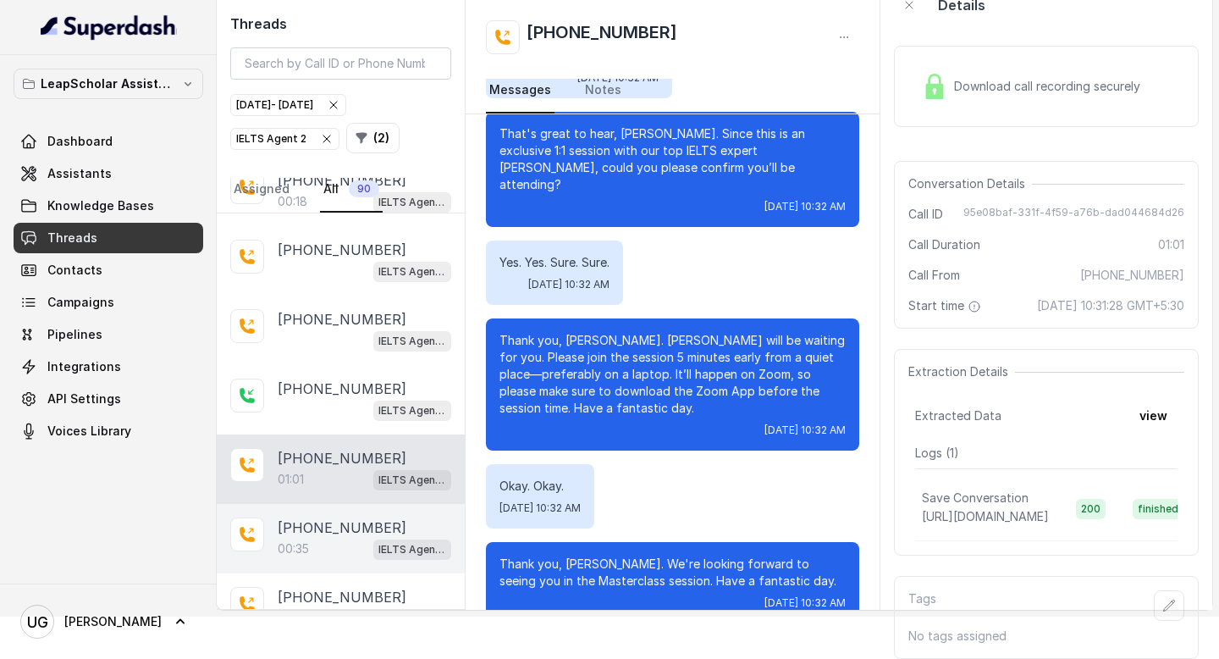
click at [371, 517] on p "[PHONE_NUMBER]" at bounding box center [342, 527] width 129 height 20
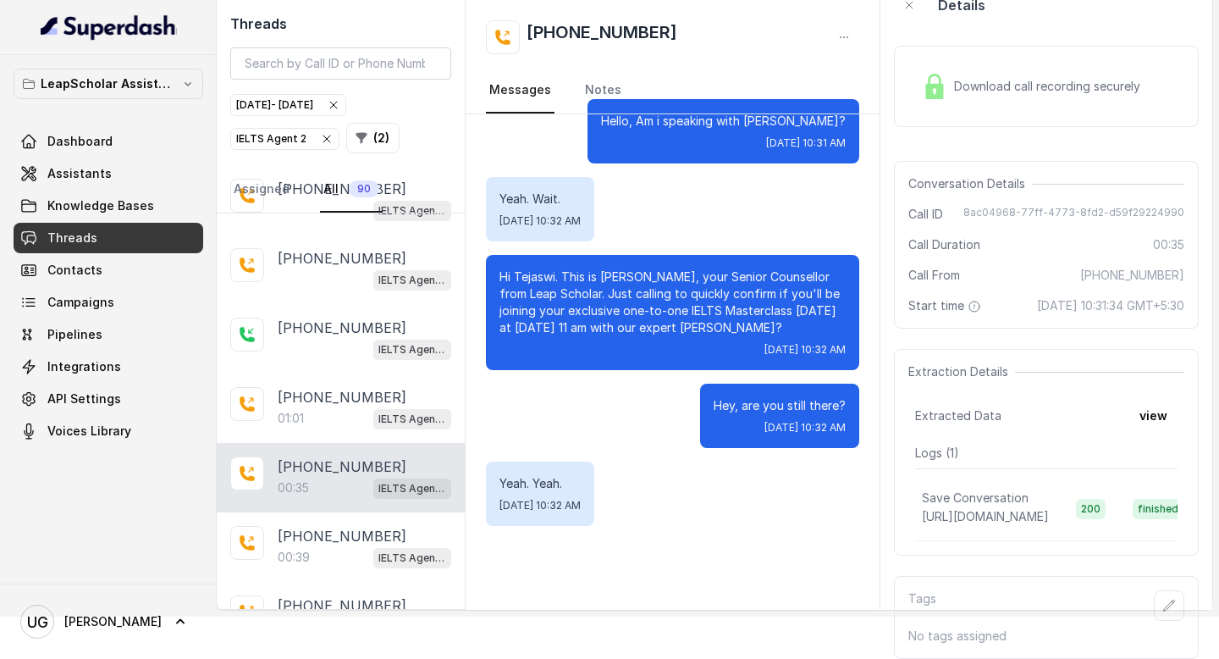
scroll to position [2054, 0]
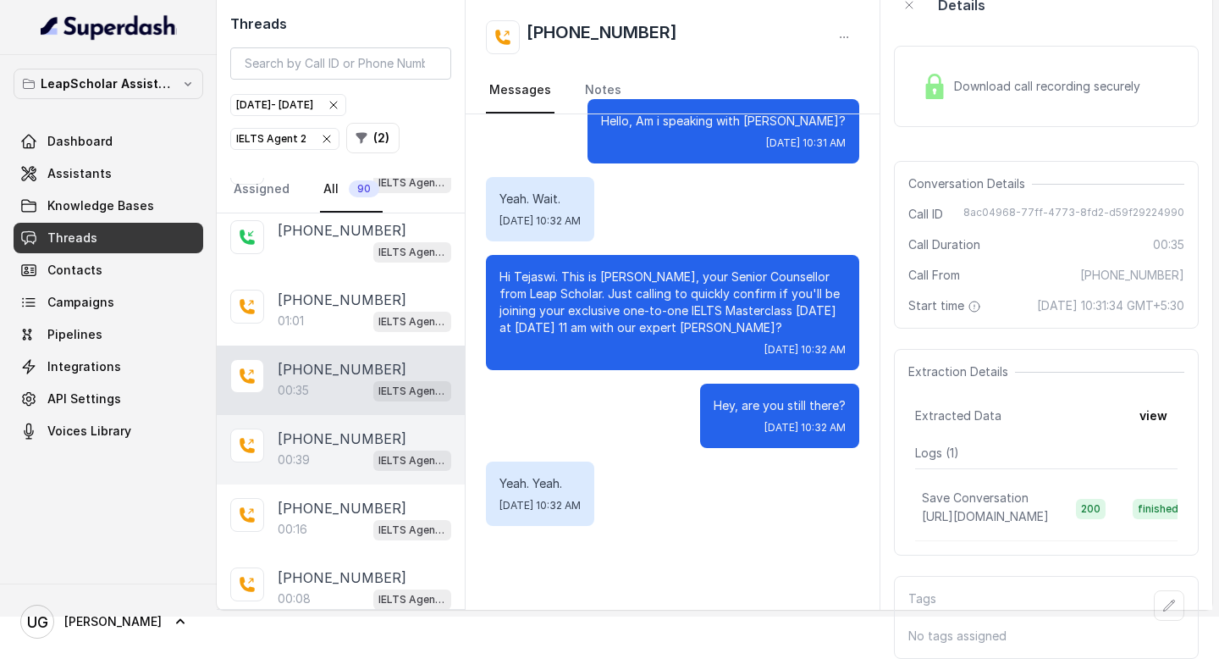
click at [345, 428] on p "[PHONE_NUMBER]" at bounding box center [342, 438] width 129 height 20
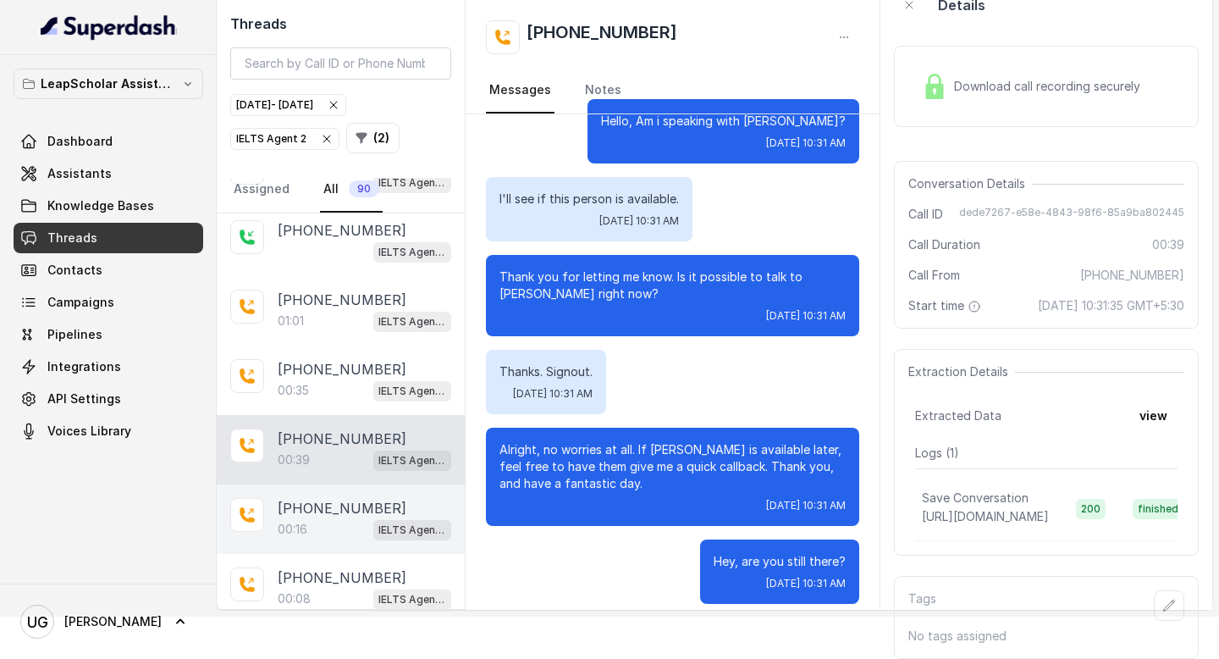
scroll to position [14, 0]
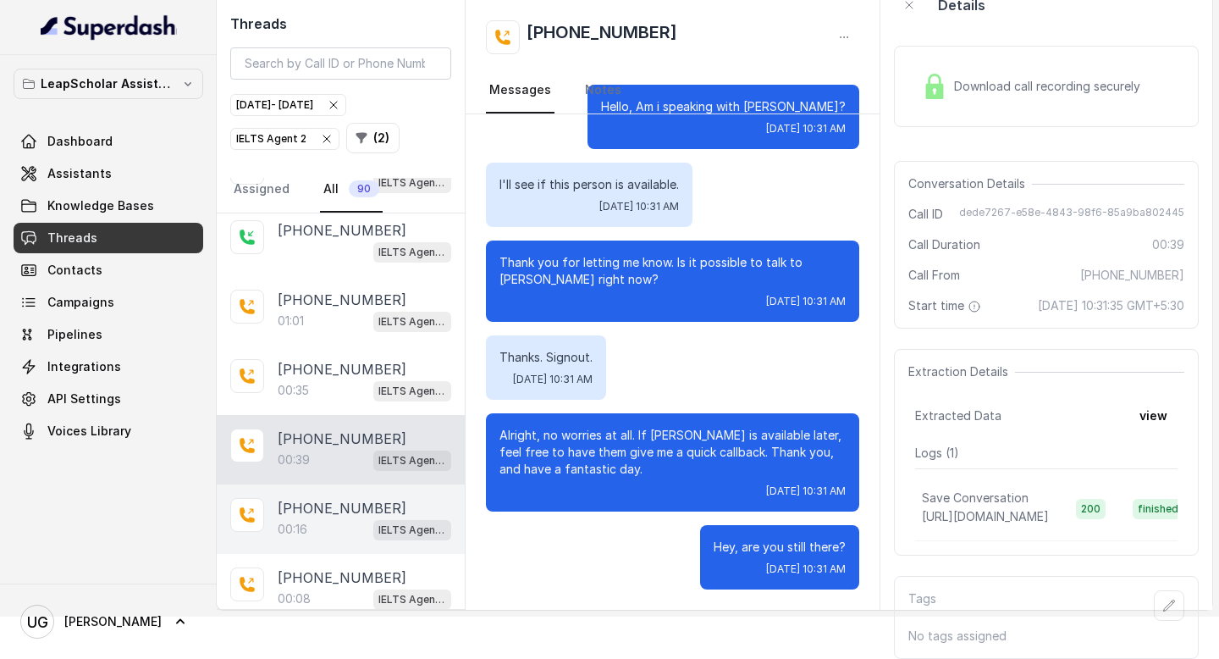
click at [339, 518] on div "00:16 IELTS Agent 2" at bounding box center [365, 529] width 174 height 22
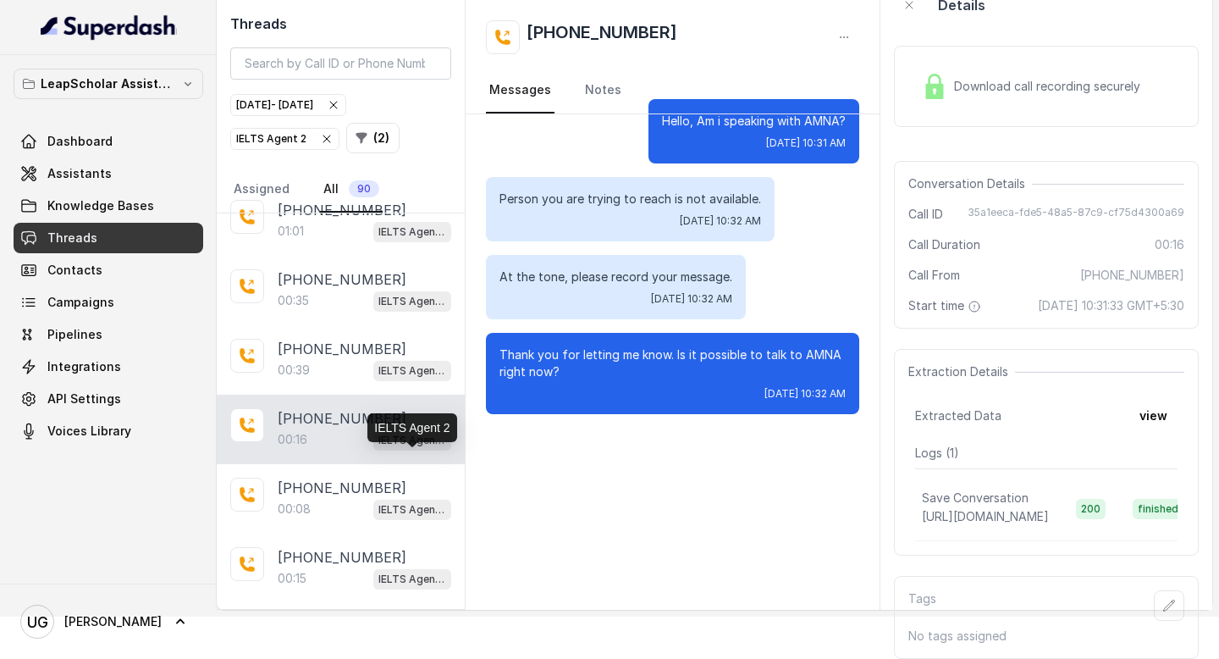
scroll to position [2142, 0]
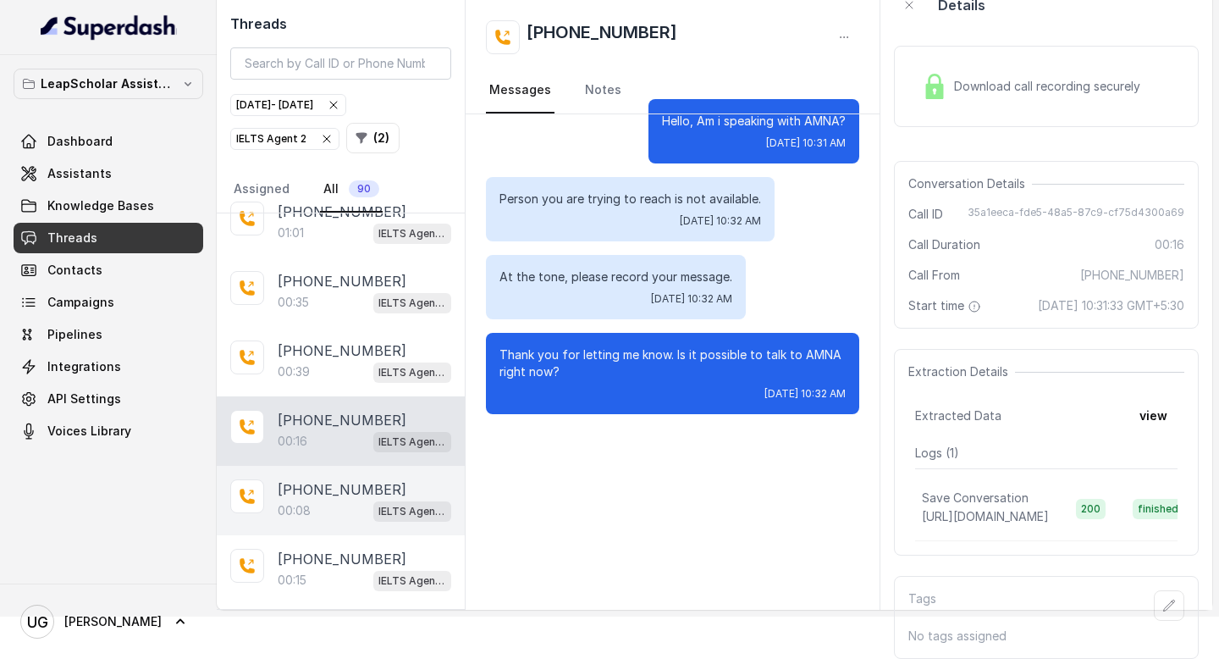
click at [361, 479] on p "[PHONE_NUMBER]" at bounding box center [342, 489] width 129 height 20
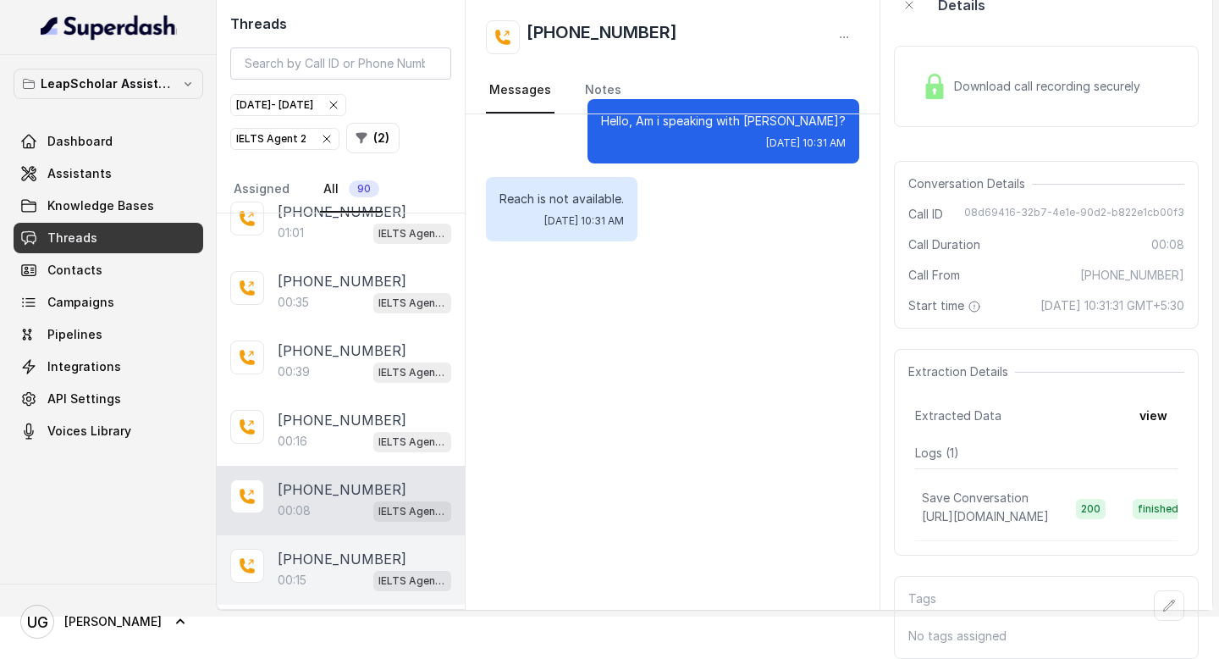
click at [337, 549] on p "[PHONE_NUMBER]" at bounding box center [342, 559] width 129 height 20
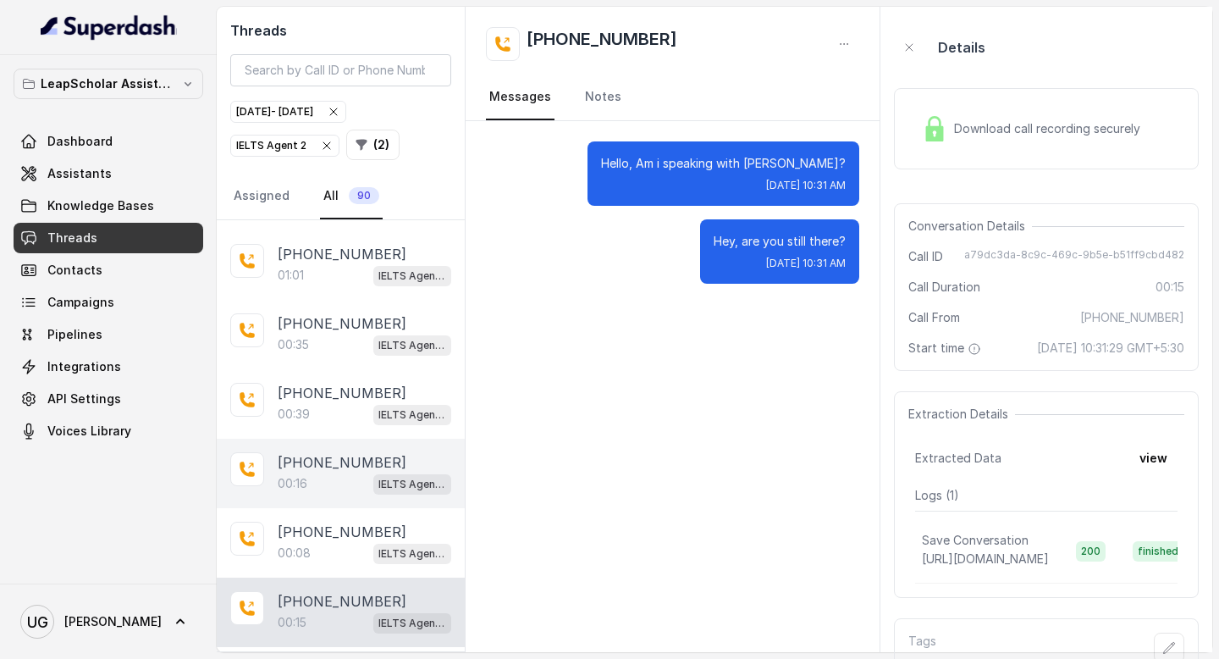
scroll to position [2467, 0]
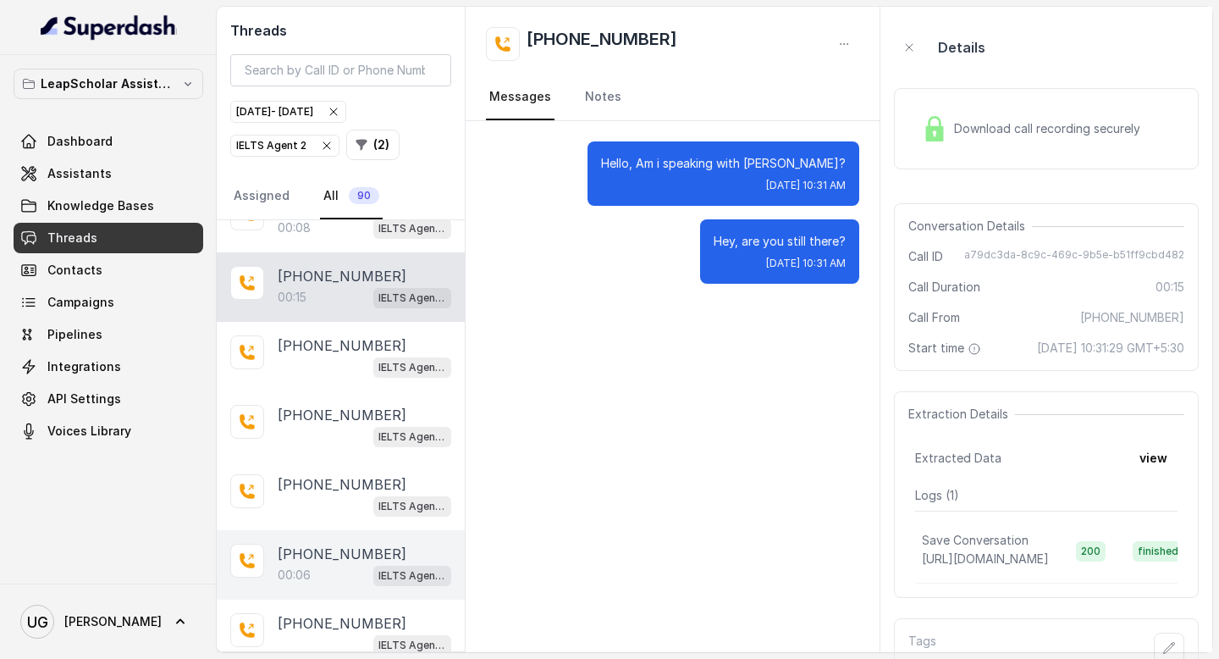
click at [345, 564] on div "00:06 IELTS Agent 2" at bounding box center [365, 575] width 174 height 22
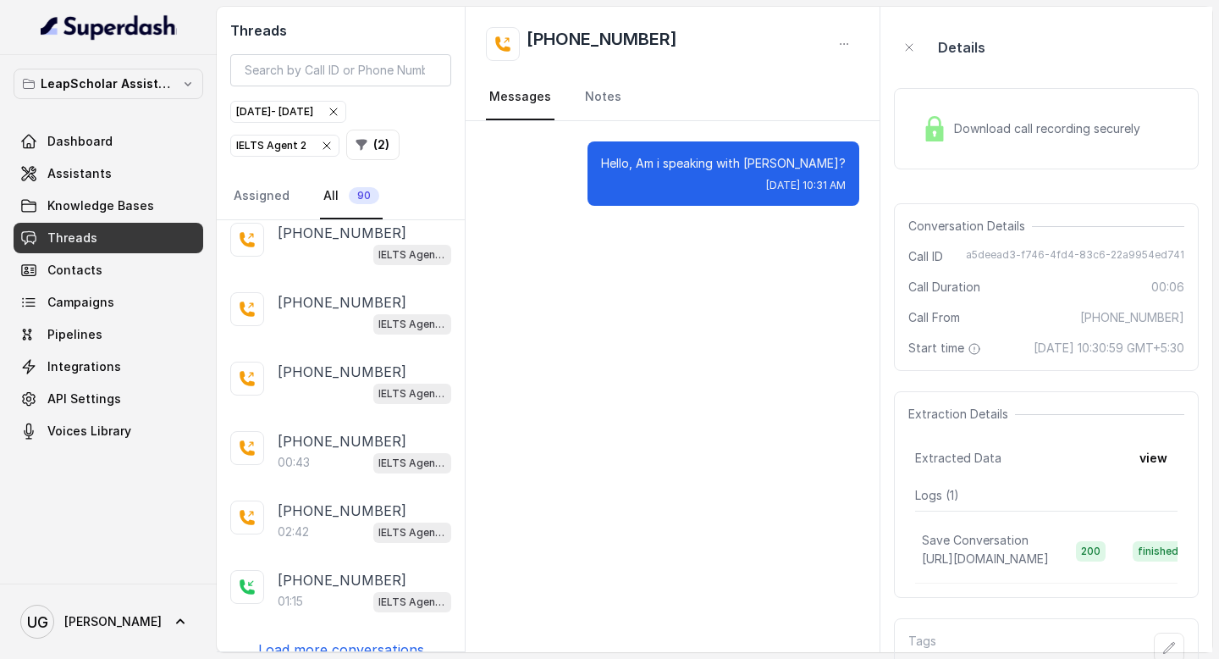
scroll to position [59, 0]
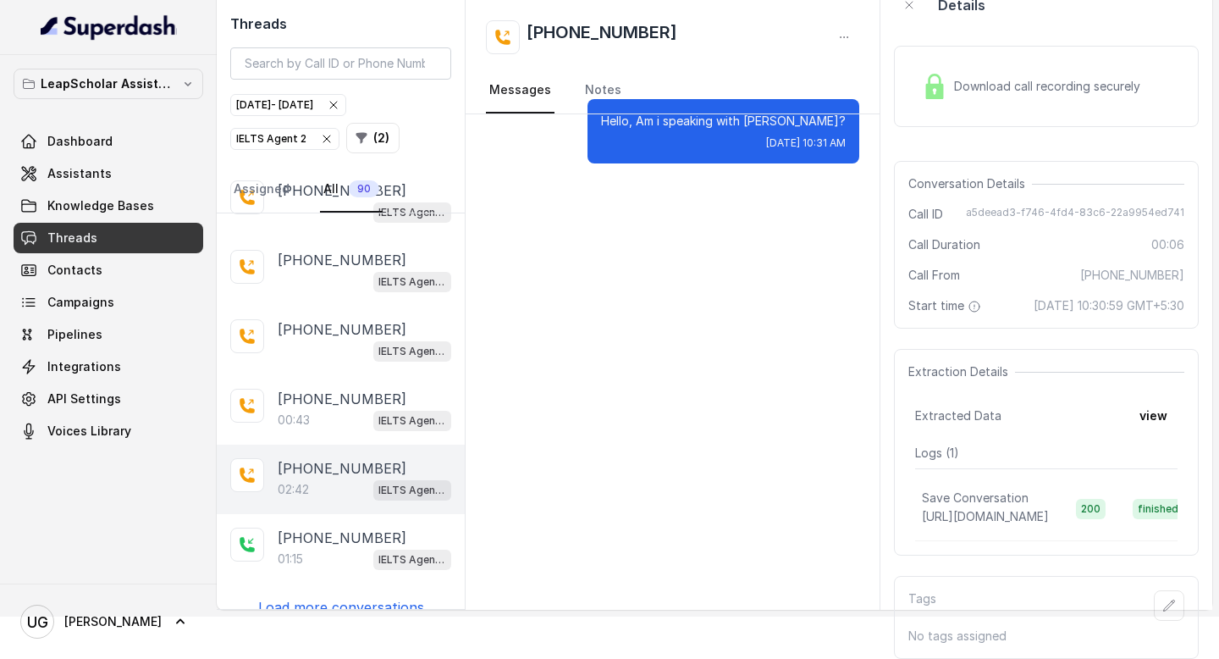
click at [339, 458] on p "[PHONE_NUMBER]" at bounding box center [342, 468] width 129 height 20
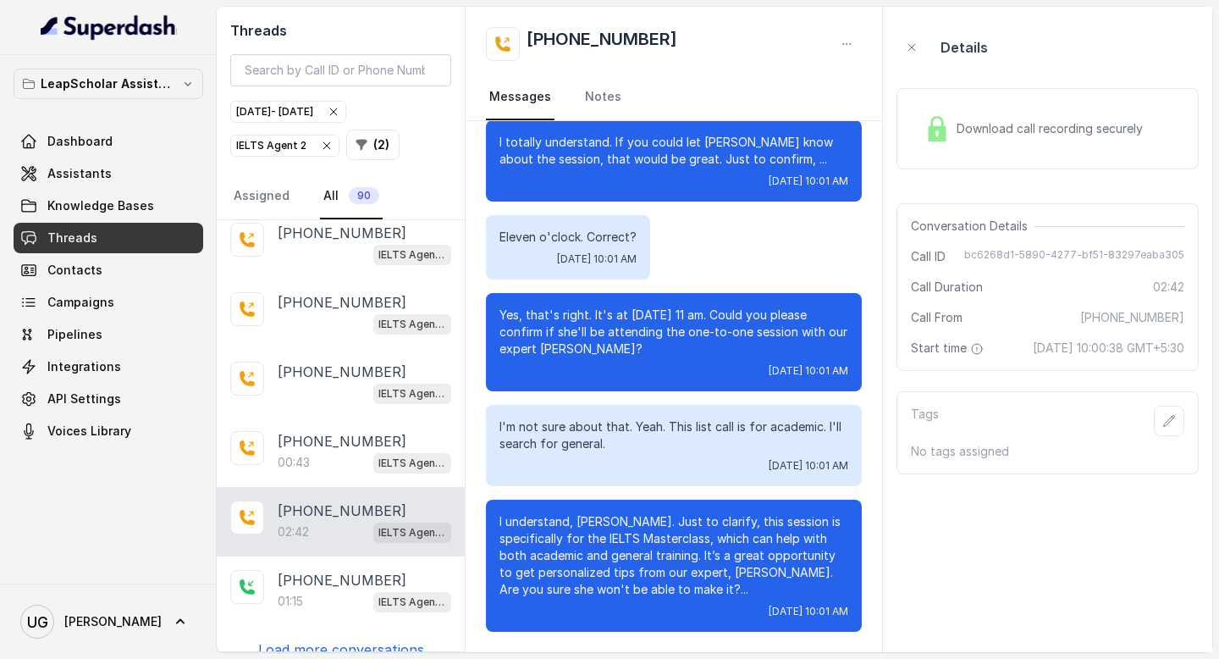
scroll to position [694, 0]
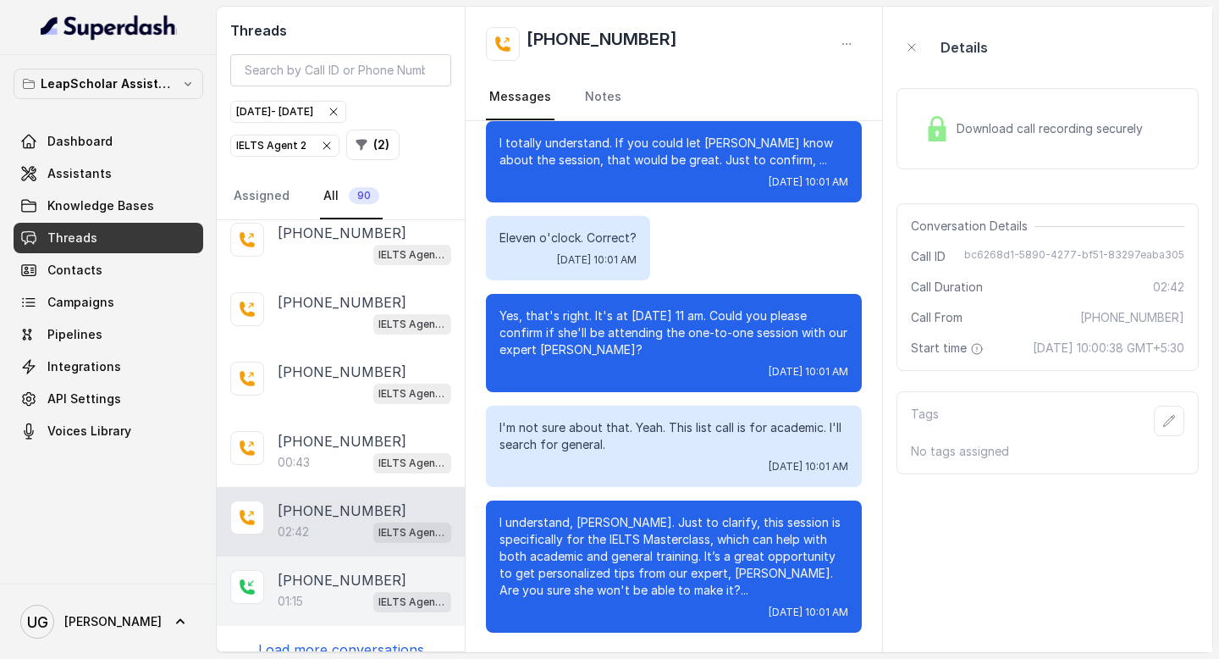
click at [334, 590] on div "01:15 IELTS Agent 2" at bounding box center [365, 601] width 174 height 22
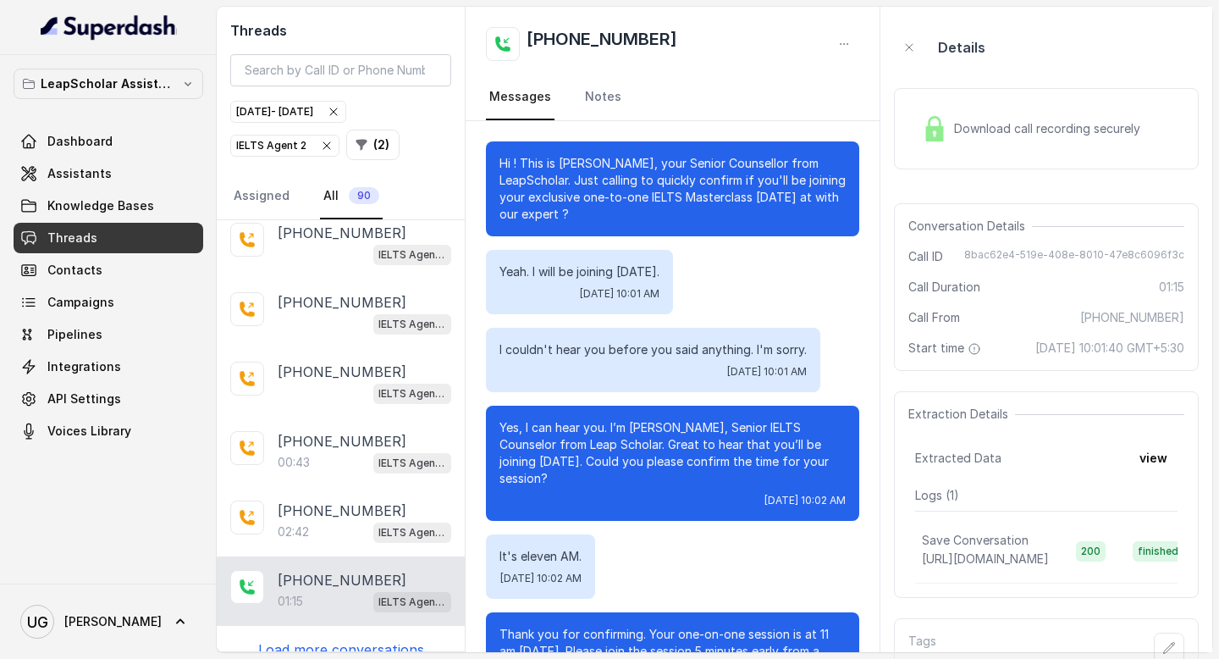
scroll to position [492, 0]
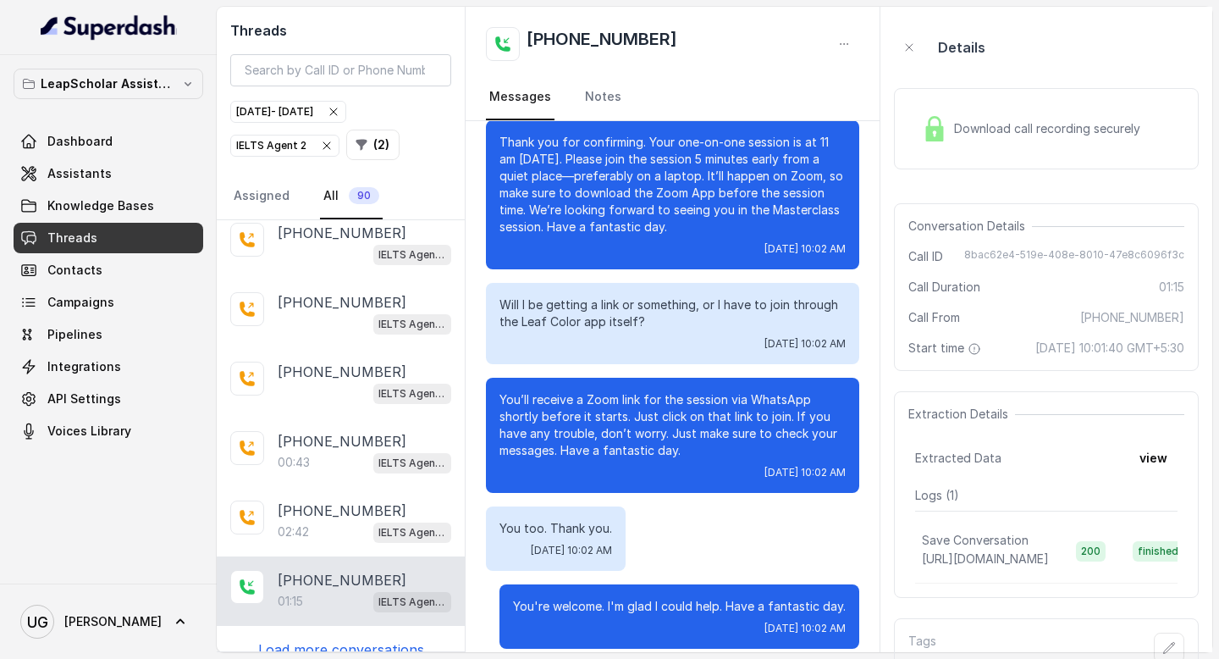
click at [361, 639] on p "Load more conversations" at bounding box center [341, 649] width 166 height 20
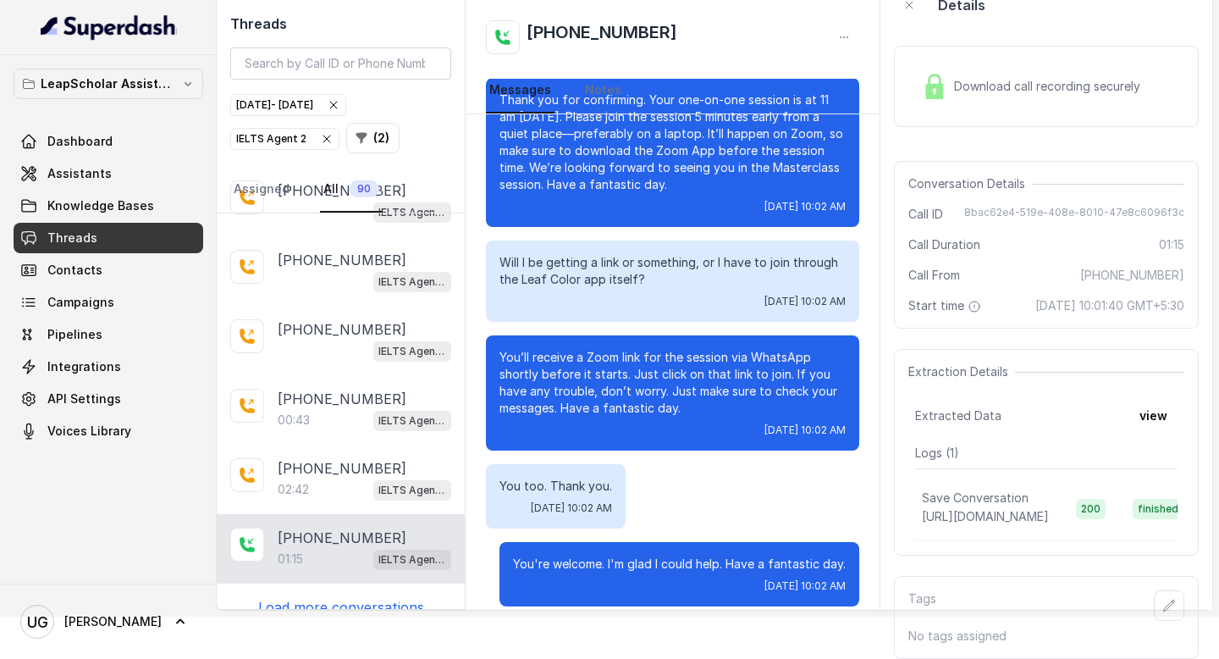
scroll to position [59, 0]
